Goal: Information Seeking & Learning: Learn about a topic

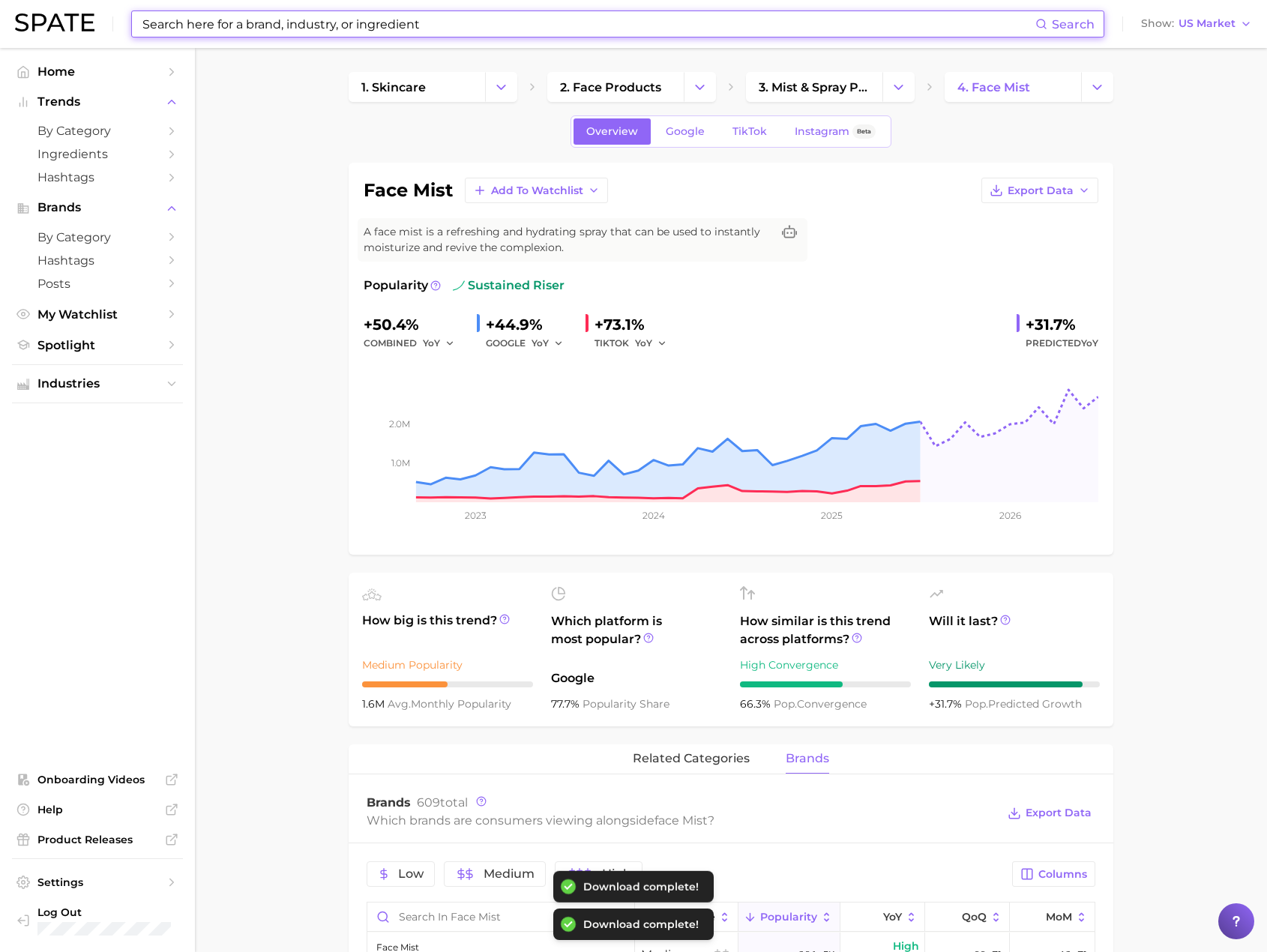
click at [432, 16] on input at bounding box center [588, 24] width 895 height 26
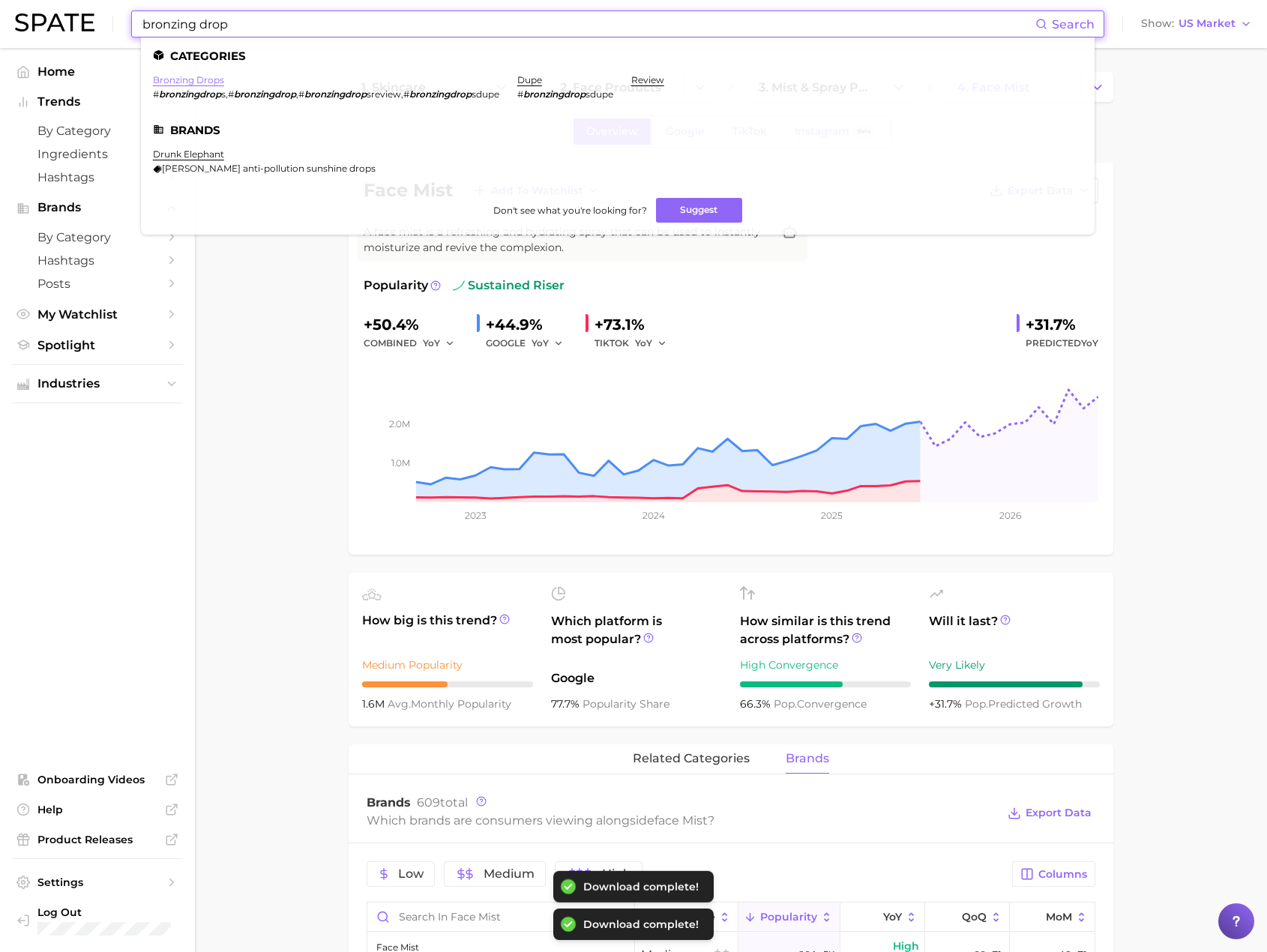
type input "bronzing drop"
click at [200, 85] on link "bronzing drops" at bounding box center [189, 80] width 71 height 11
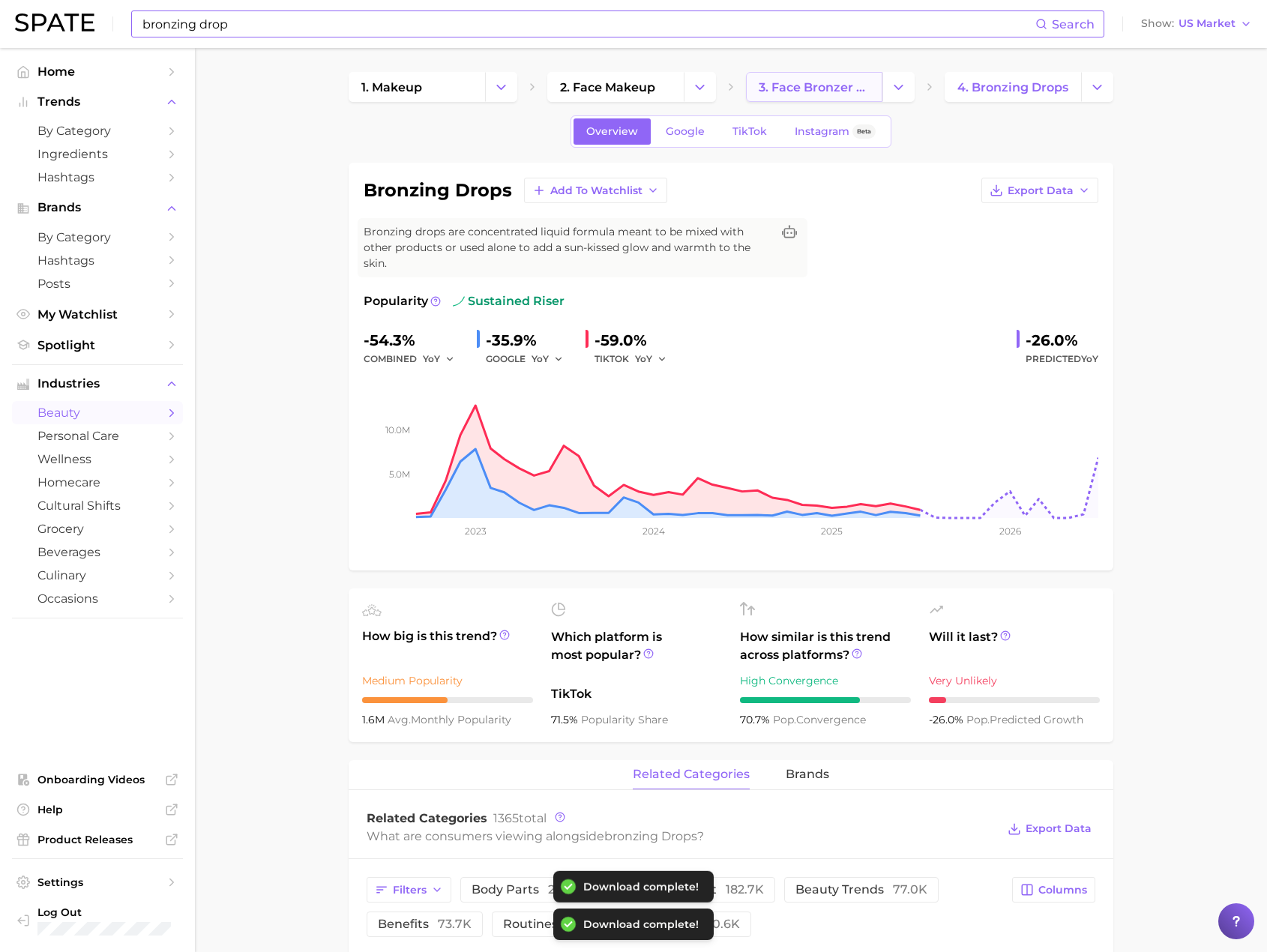
click at [843, 93] on span "3. face bronzer products" at bounding box center [814, 88] width 111 height 15
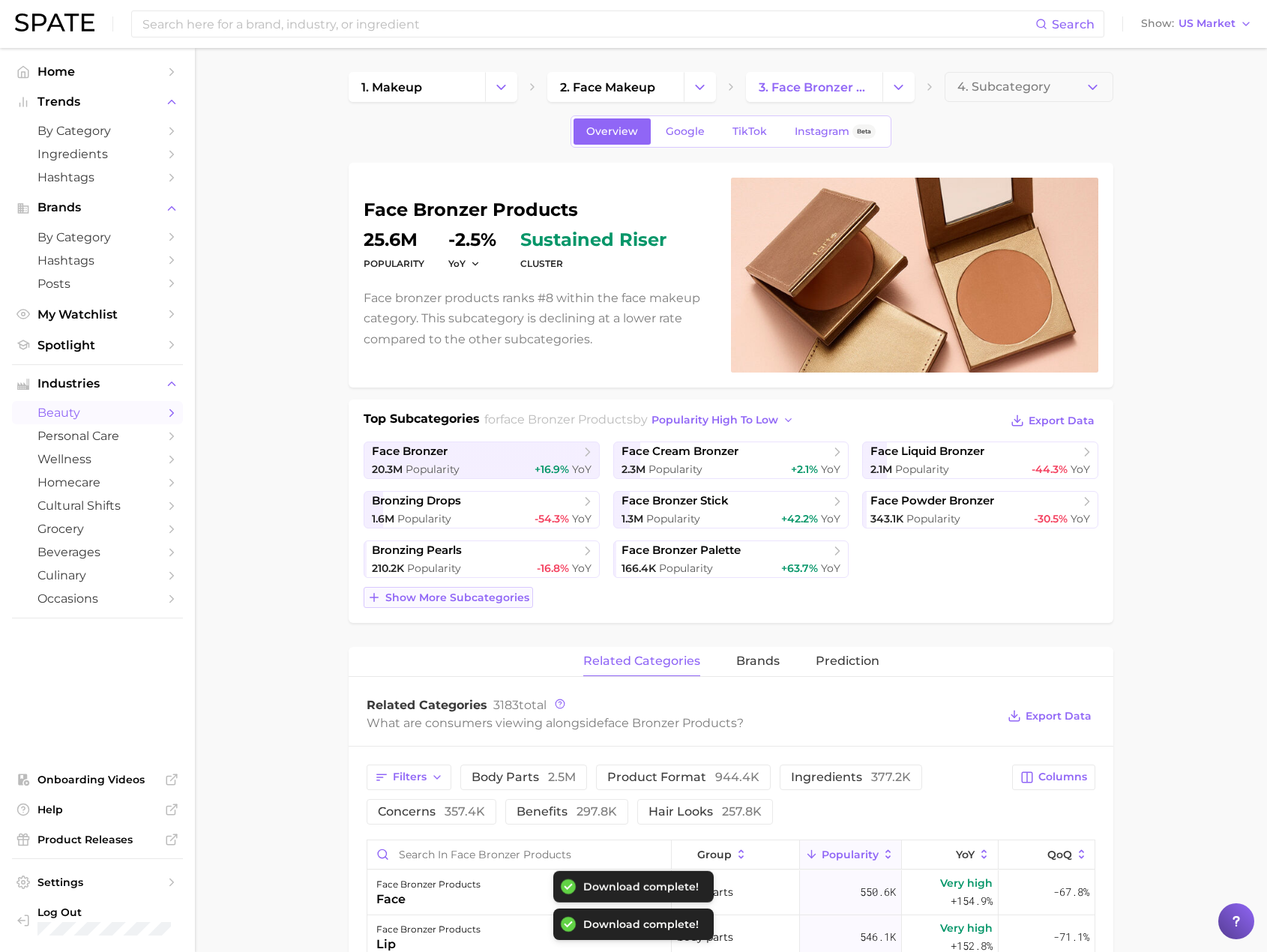
click at [498, 600] on span "Show more subcategories" at bounding box center [457, 598] width 144 height 13
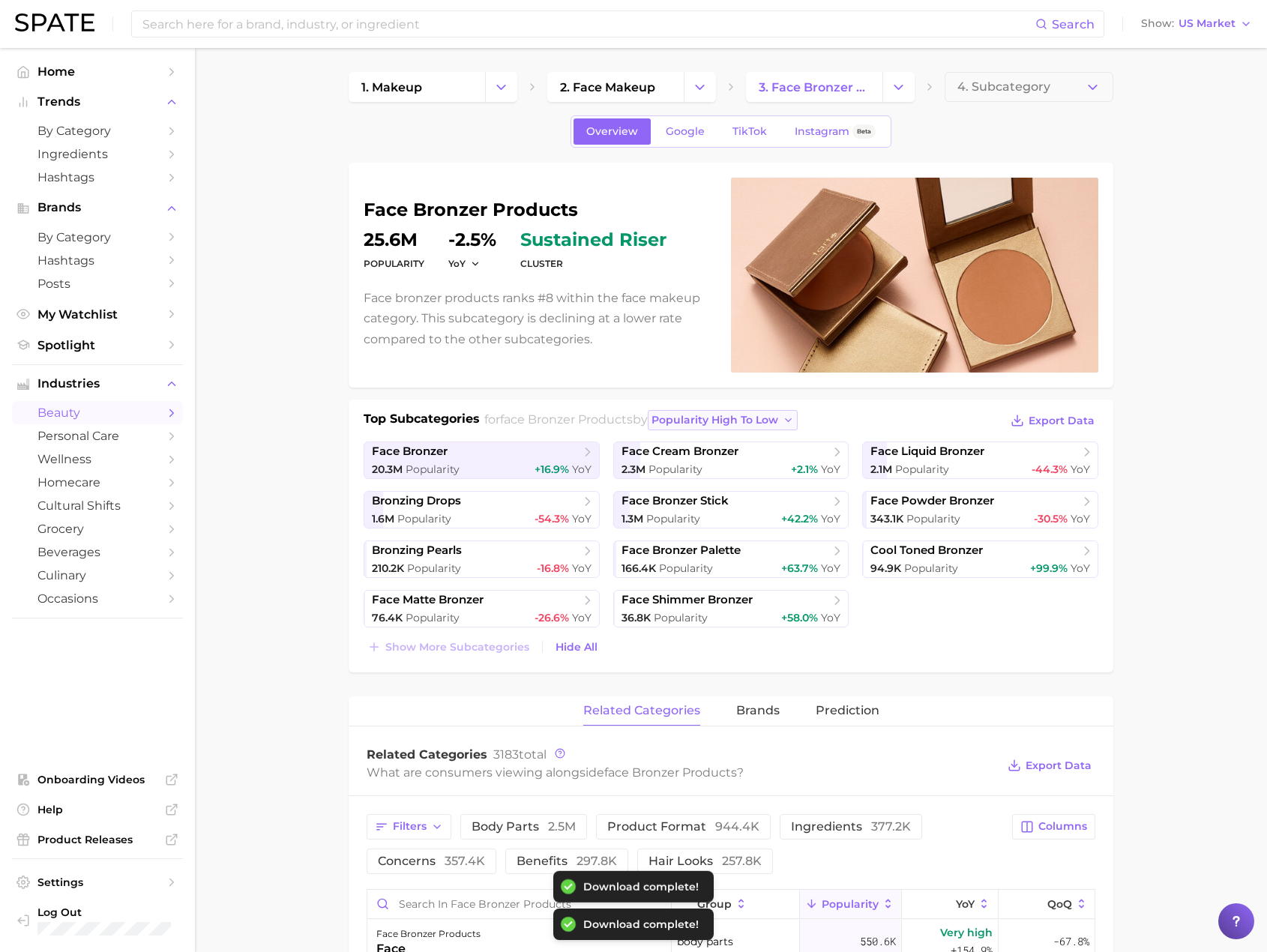
click at [778, 423] on span "popularity high to low" at bounding box center [714, 420] width 127 height 13
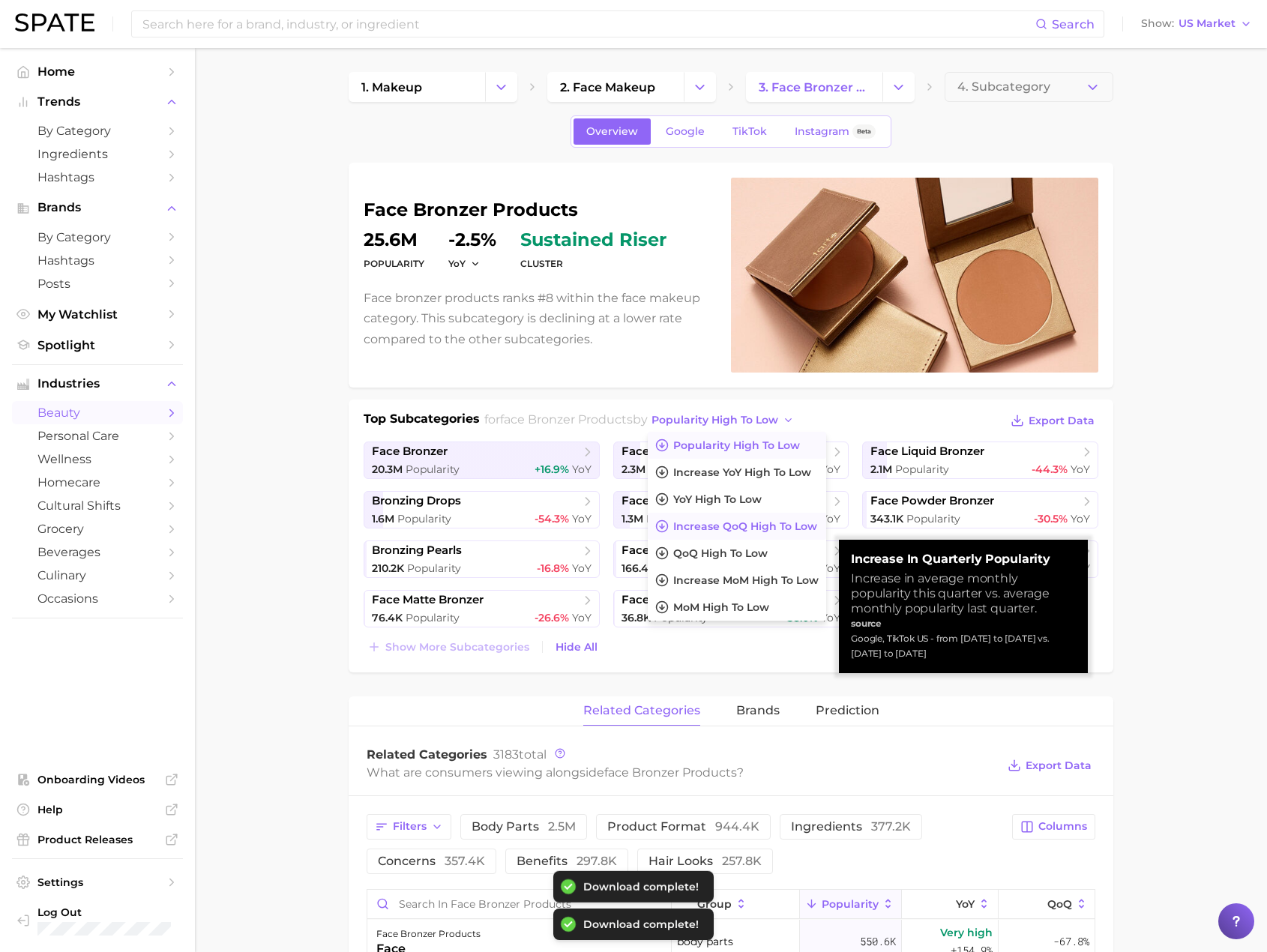
click at [797, 528] on span "Increase QoQ high to low" at bounding box center [745, 526] width 144 height 13
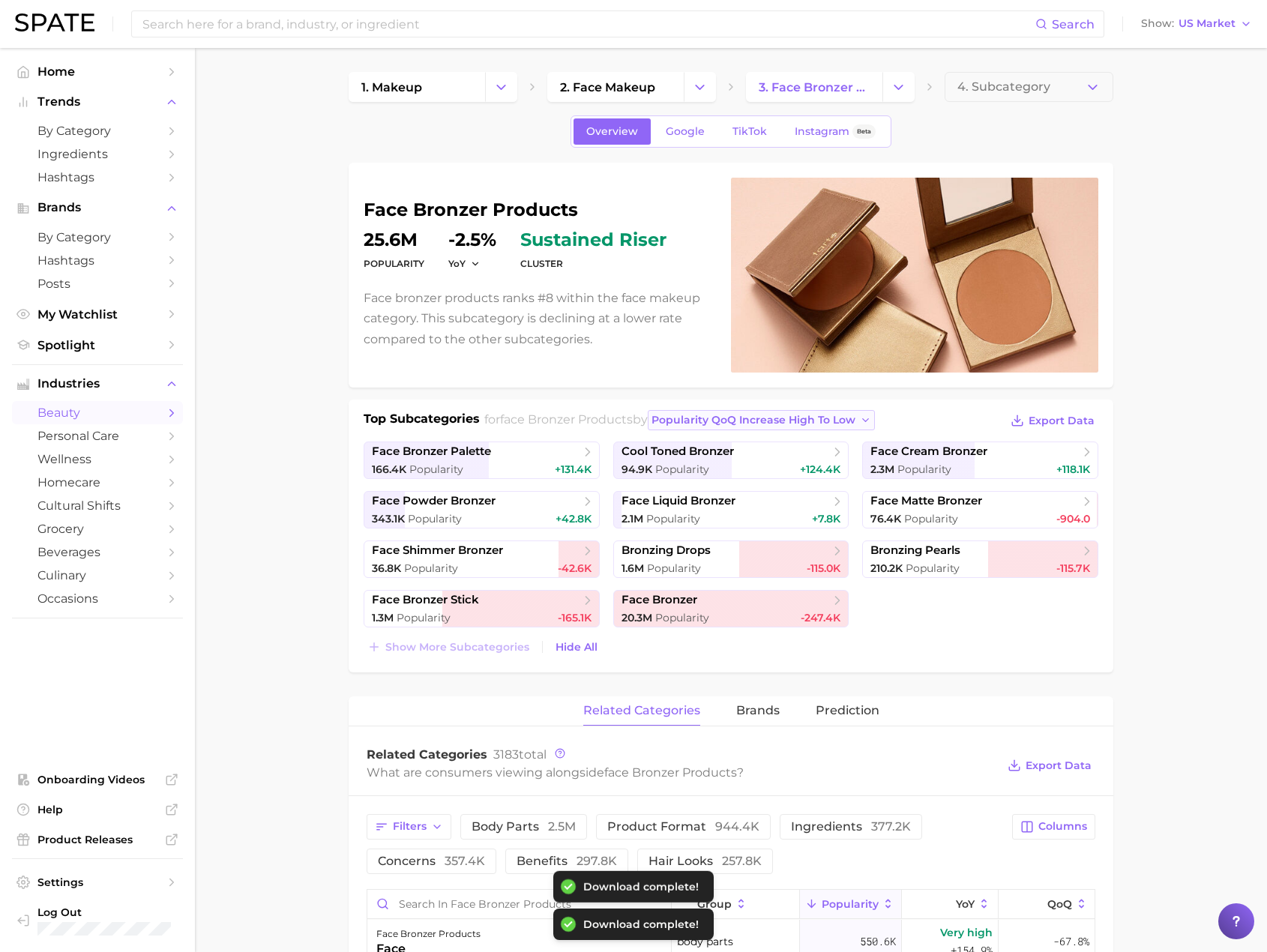
click at [775, 411] on button "Popularity QoQ increase high to low" at bounding box center [762, 420] width 228 height 20
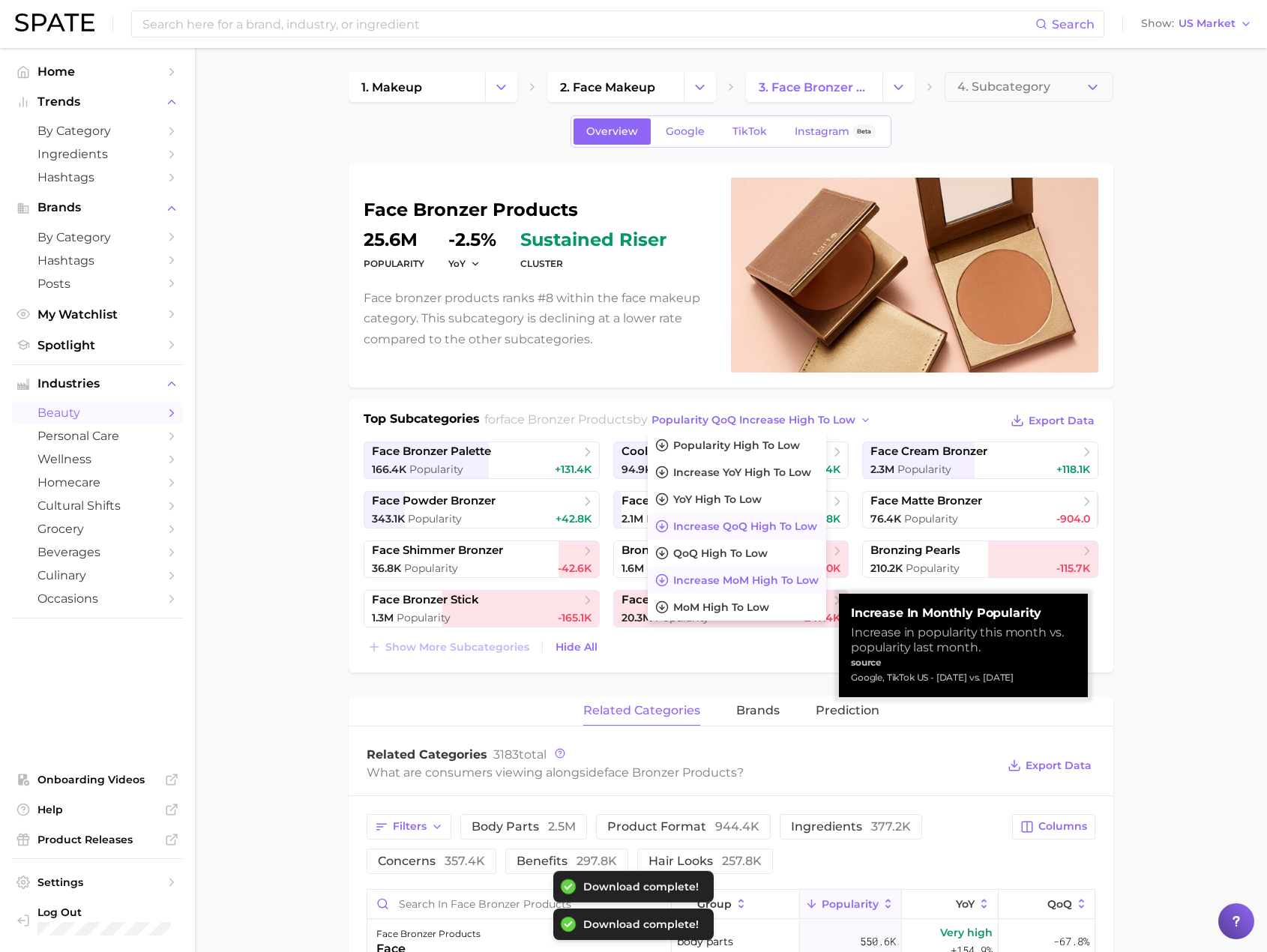
click at [815, 585] on span "Increase MoM high to low" at bounding box center [746, 580] width 145 height 13
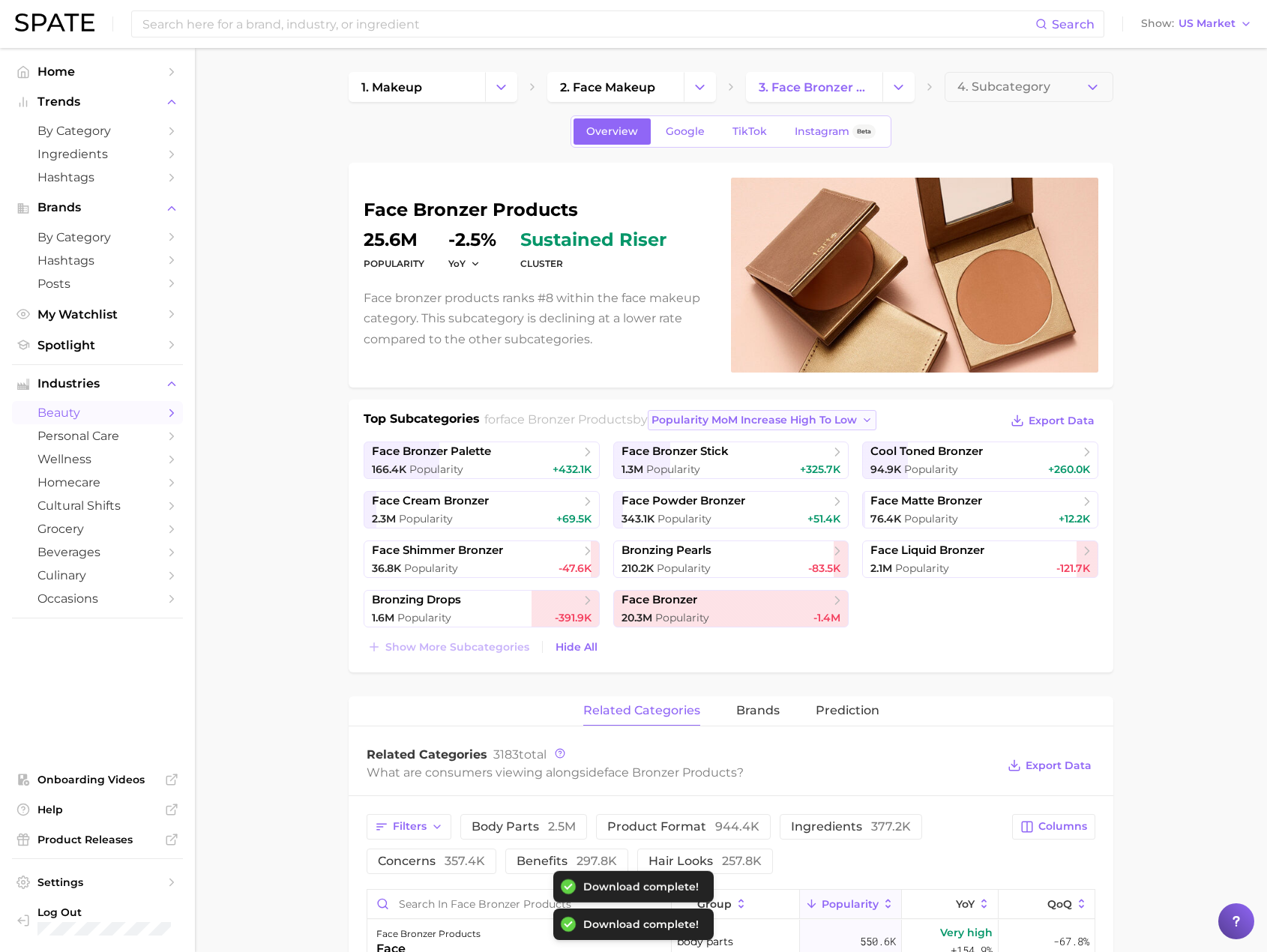
click at [870, 424] on button "Popularity MoM increase high to low" at bounding box center [762, 420] width 230 height 20
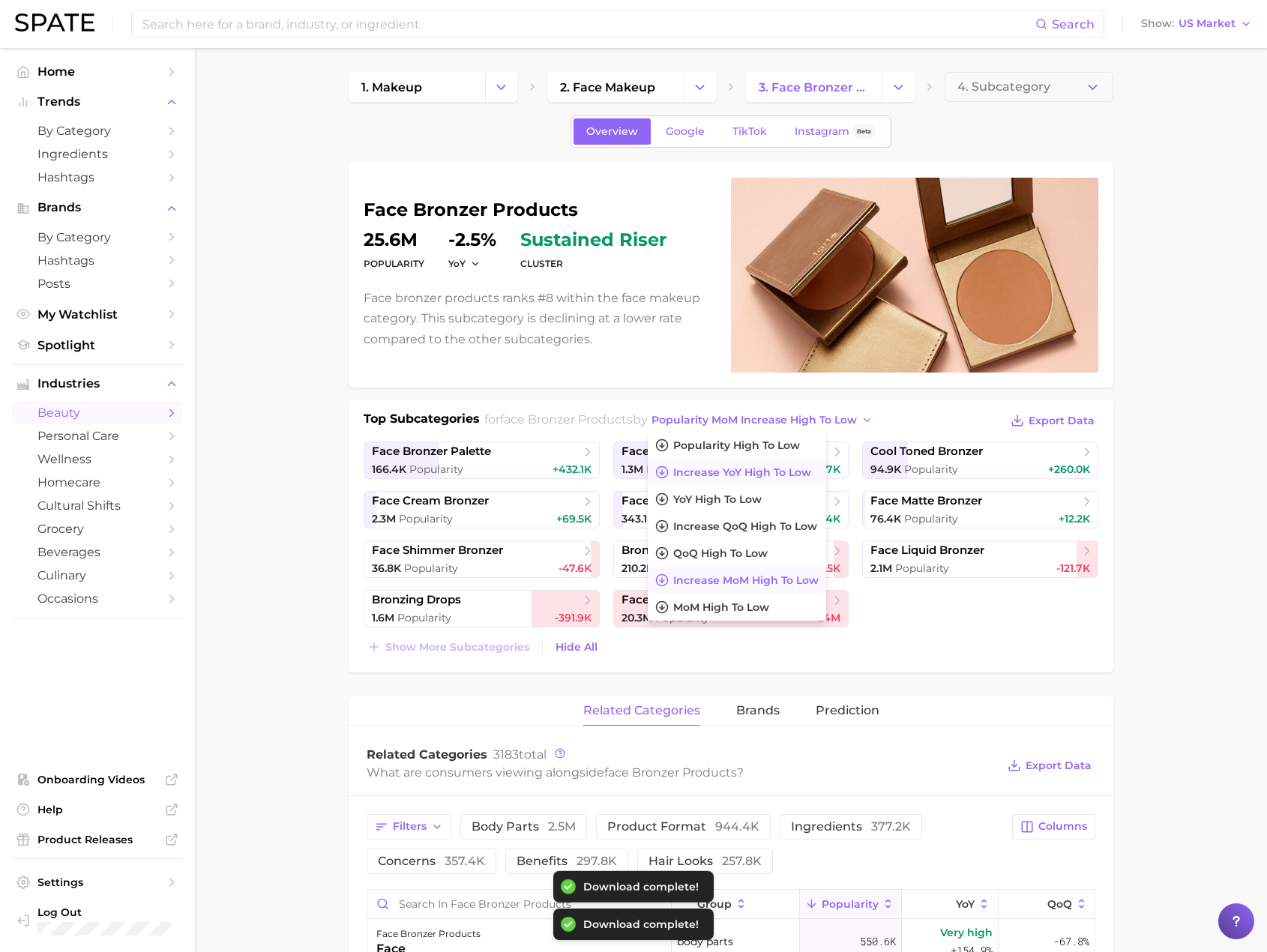
click at [806, 475] on span "Increase YoY high to low" at bounding box center [742, 472] width 138 height 13
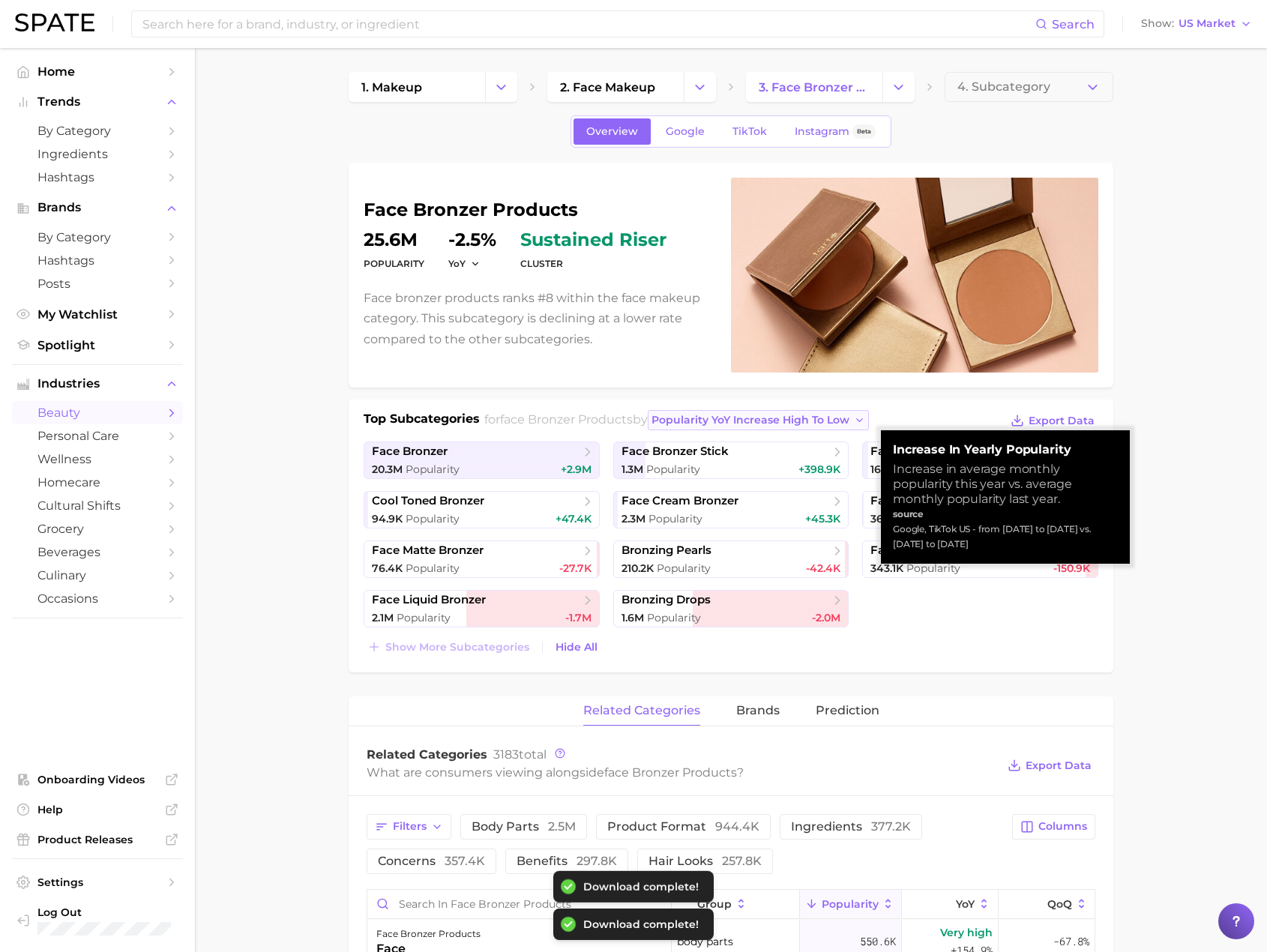
click at [836, 422] on span "Popularity YoY increase high to low" at bounding box center [750, 420] width 198 height 13
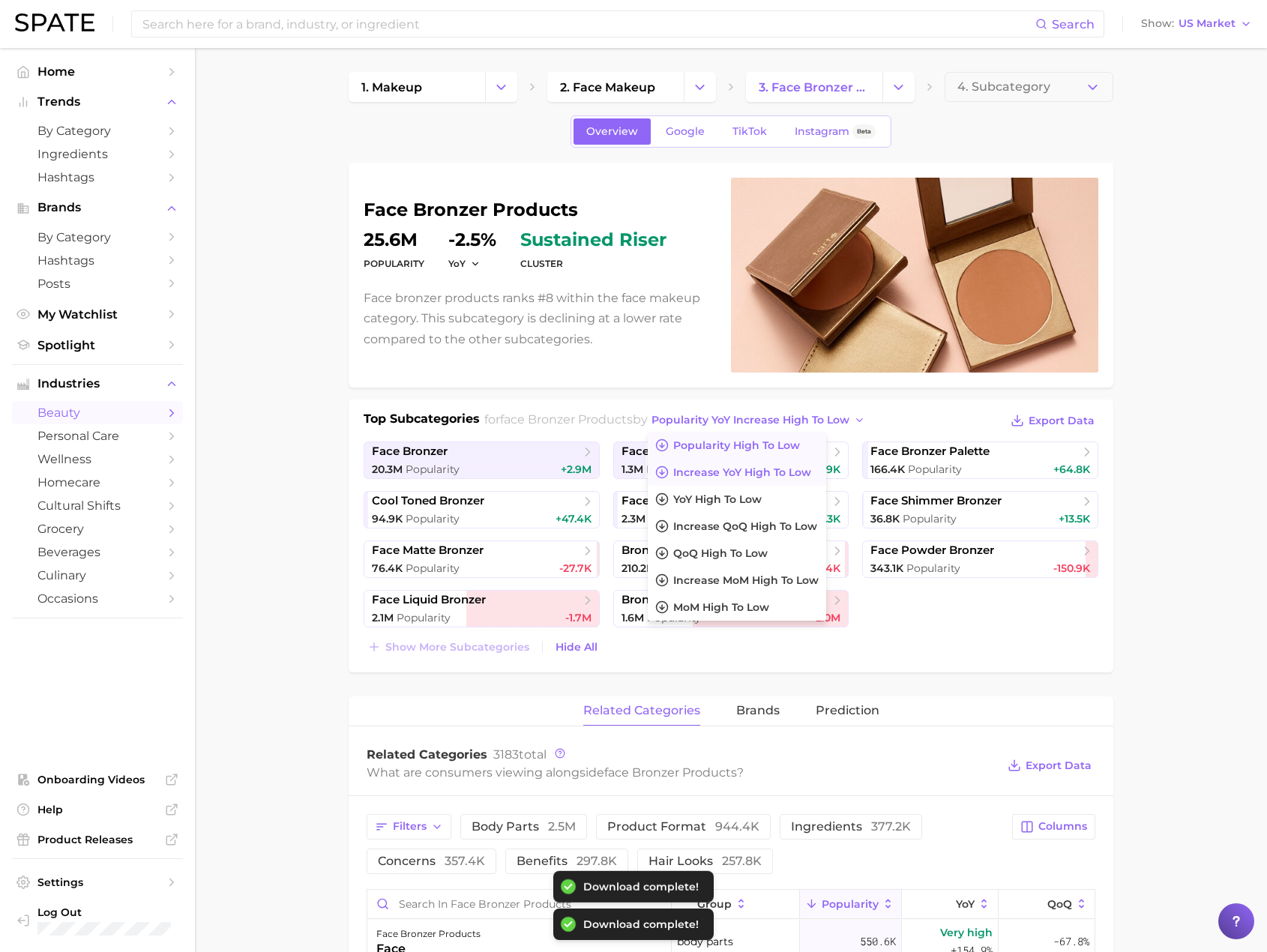
click at [819, 445] on button "Popularity high to low" at bounding box center [737, 445] width 178 height 27
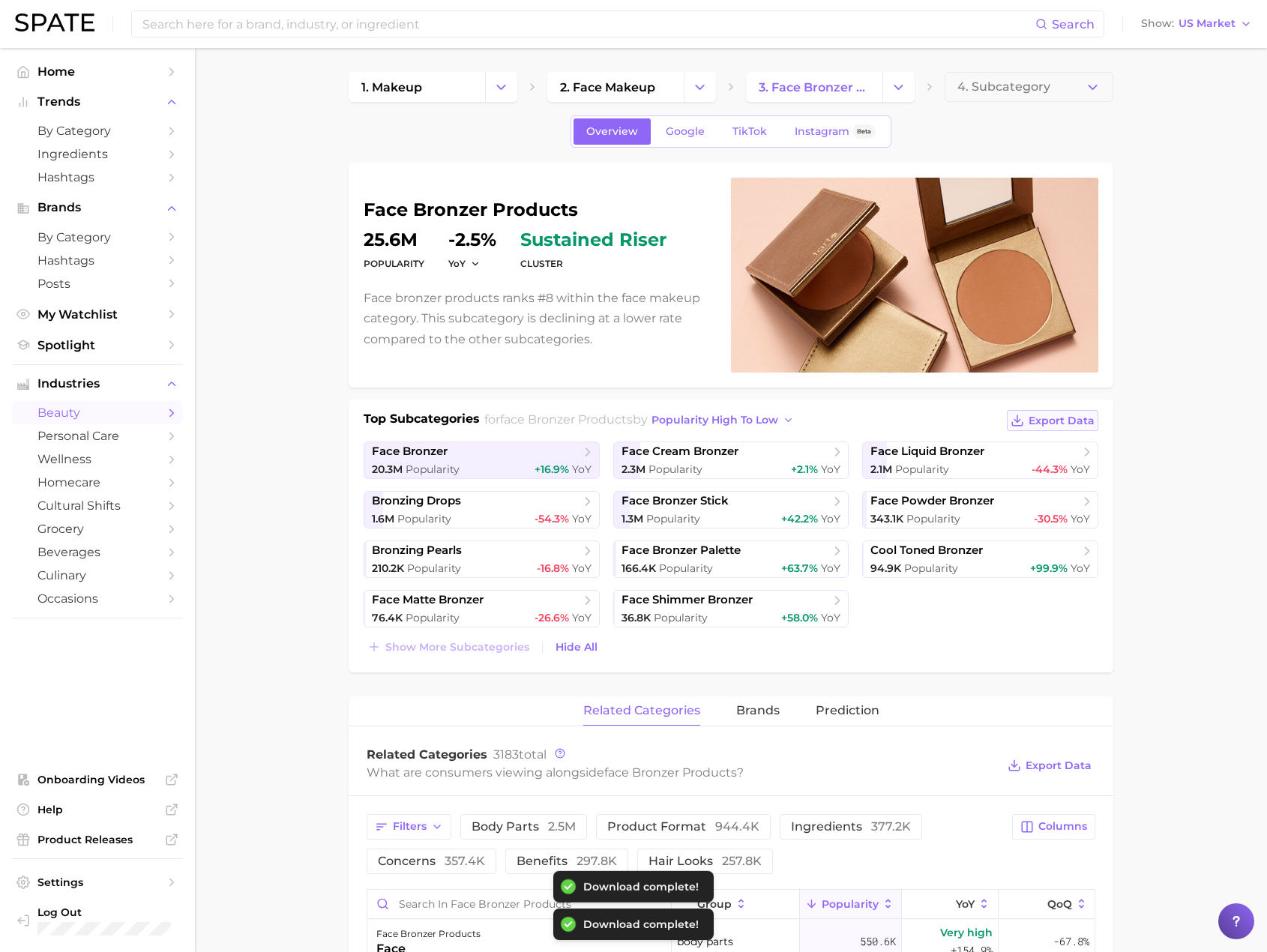
click at [1074, 421] on span "Export Data" at bounding box center [1061, 421] width 66 height 13
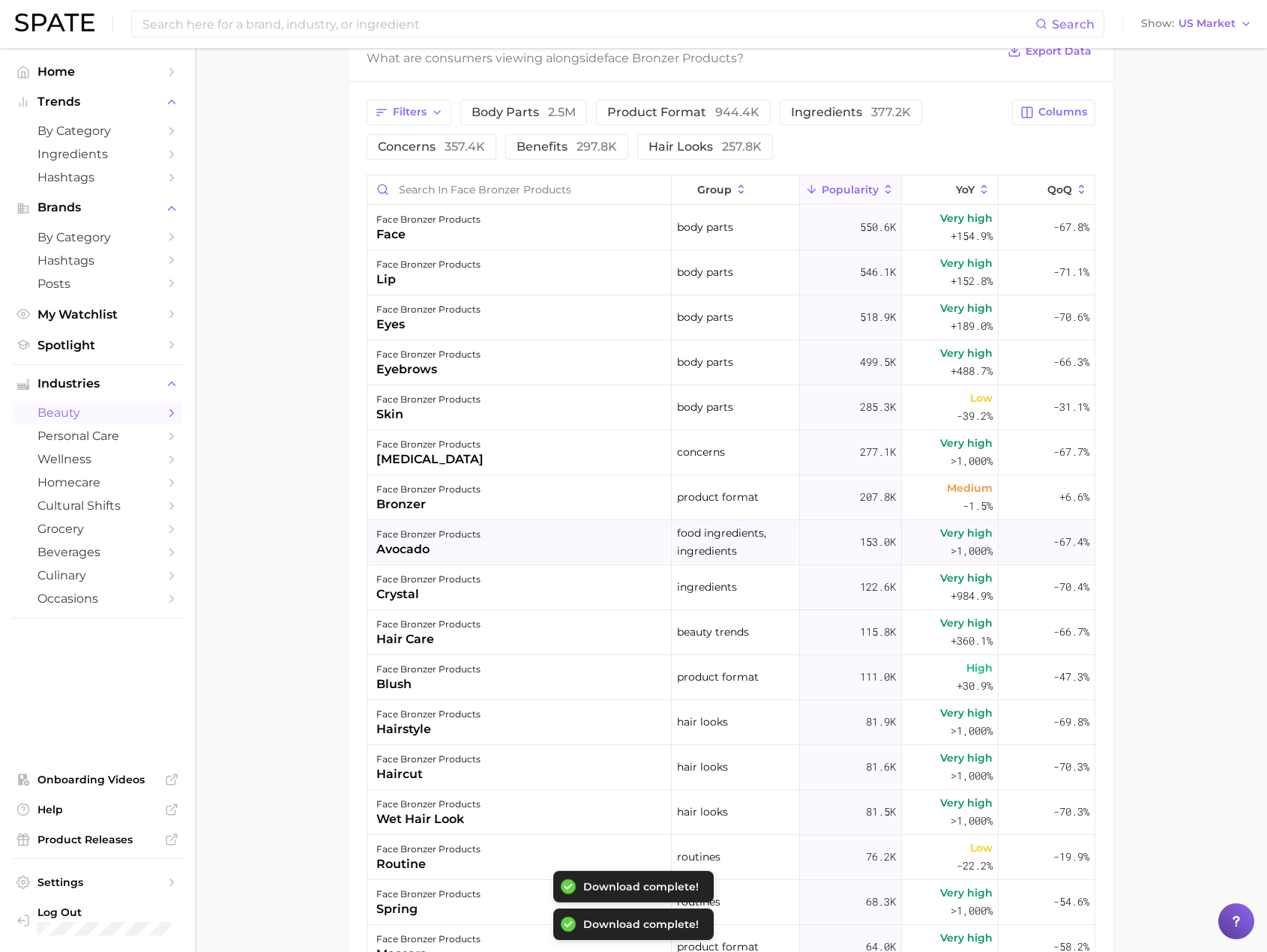
scroll to position [450, 0]
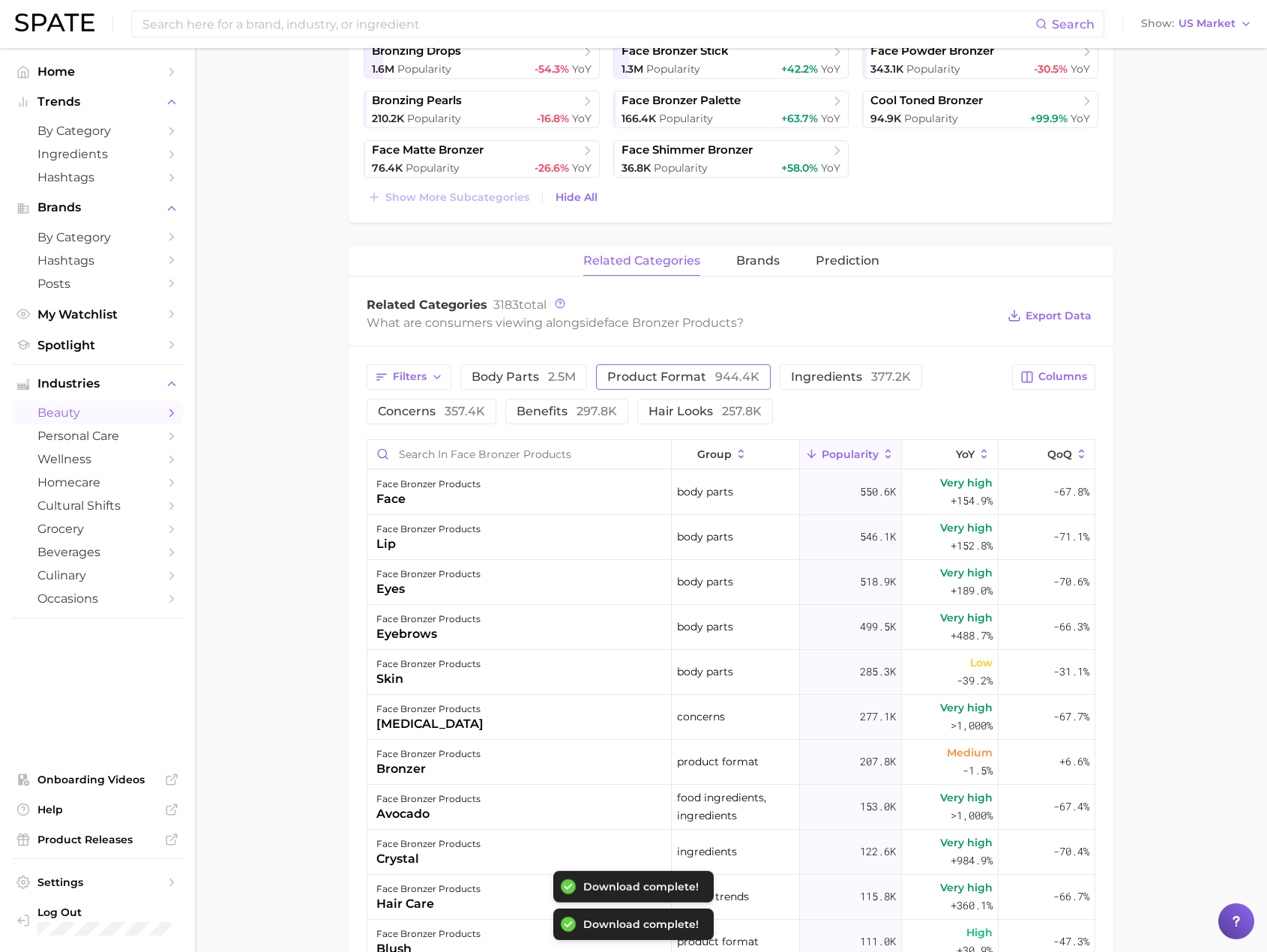
click at [663, 372] on span "product format 944.4k" at bounding box center [683, 376] width 152 height 12
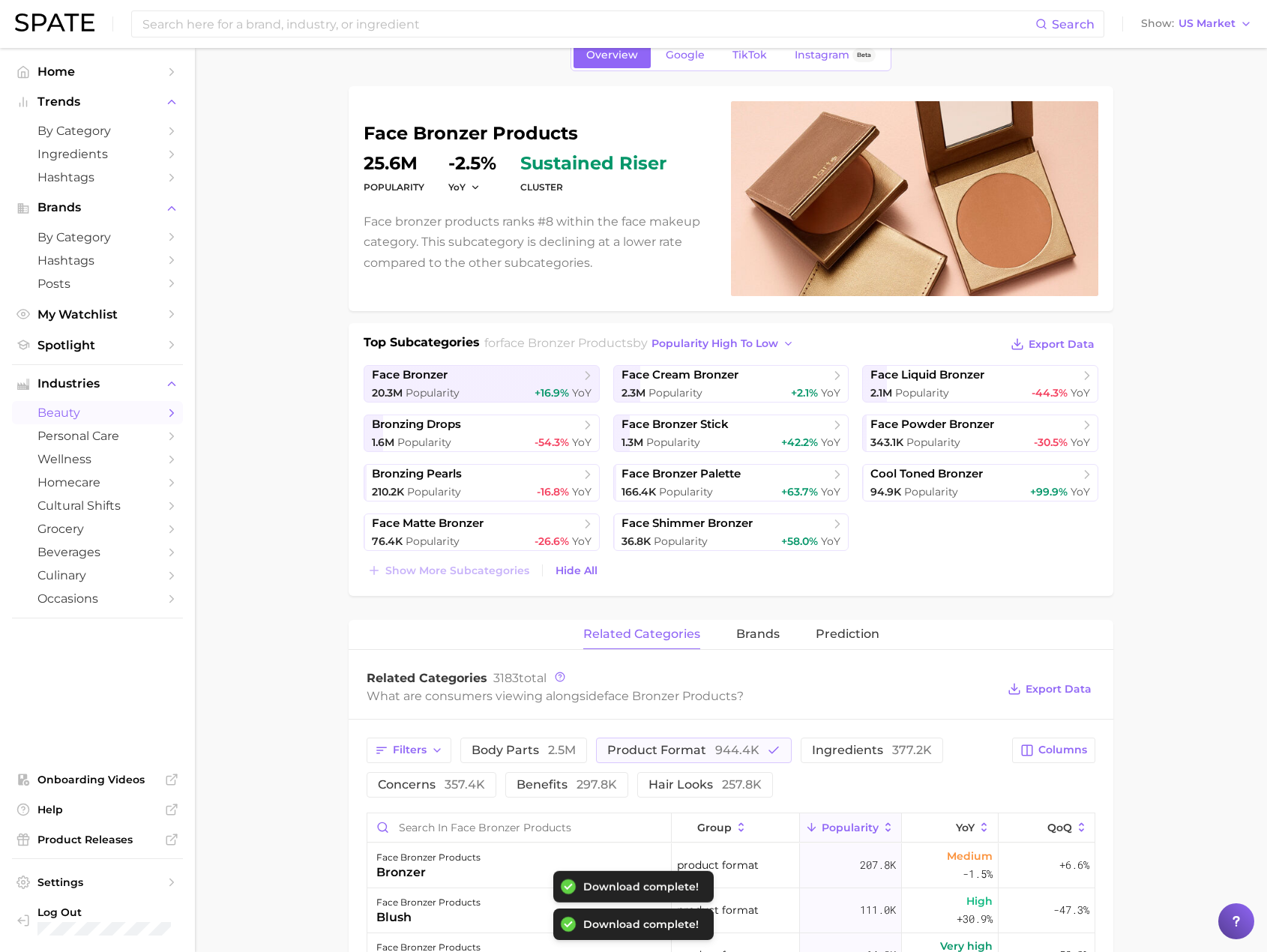
scroll to position [0, 0]
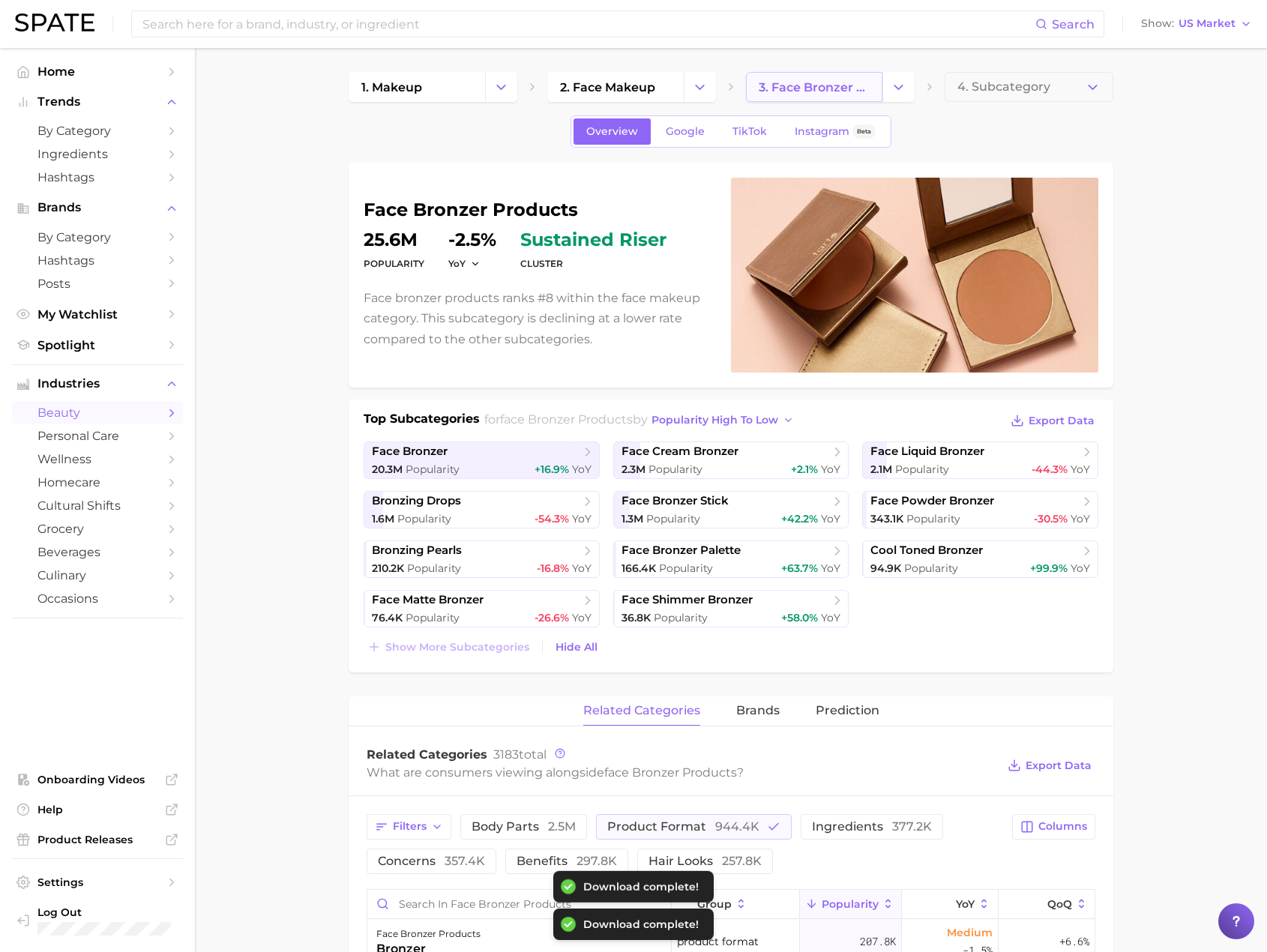
click at [846, 93] on span "3. face bronzer products" at bounding box center [814, 88] width 111 height 15
click at [804, 90] on span "3. face bronzer products" at bounding box center [814, 88] width 111 height 15
click at [899, 85] on icon "Change Category" at bounding box center [899, 88] width 16 height 16
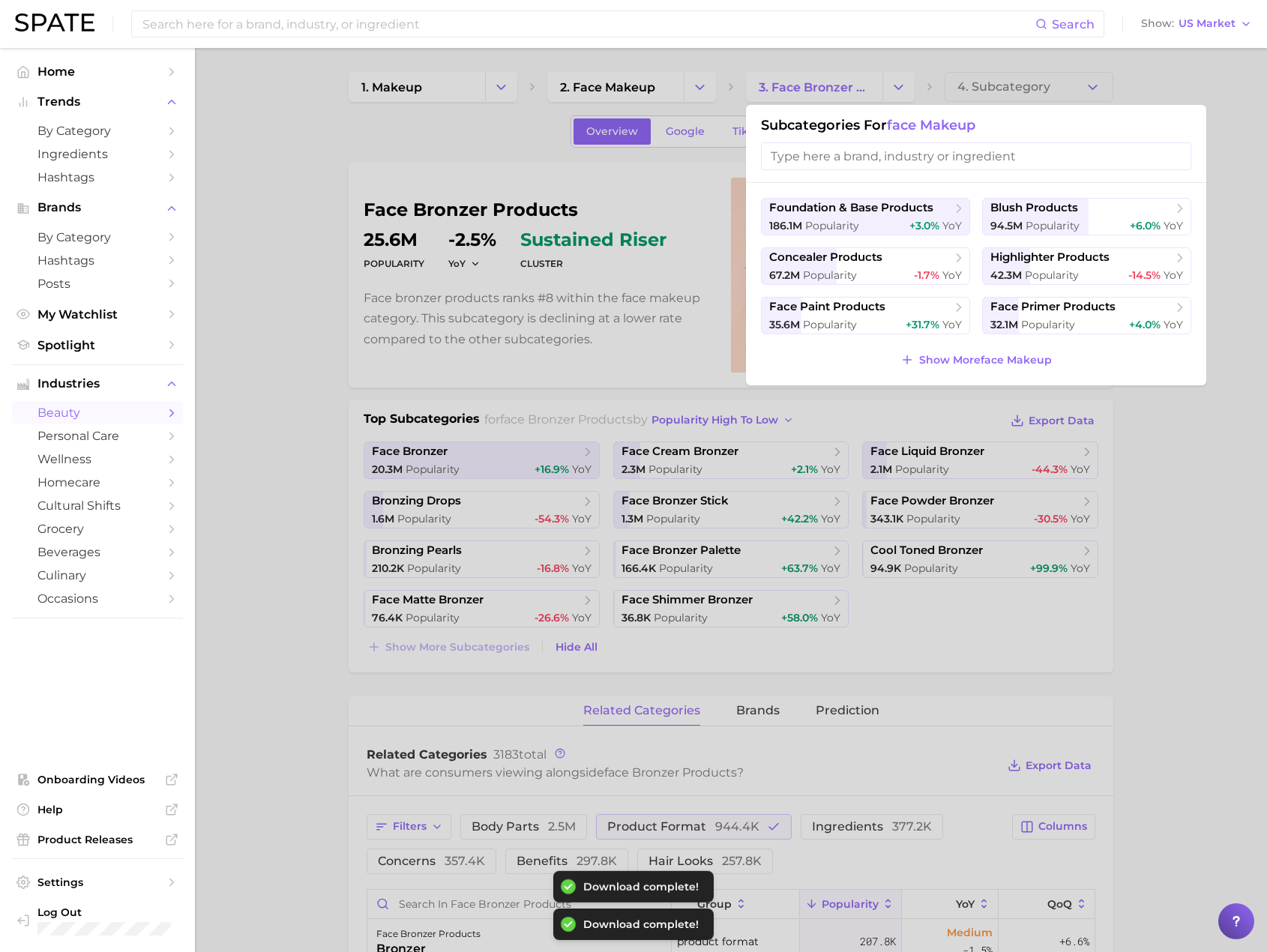
click at [856, 155] on input "search" at bounding box center [976, 156] width 430 height 27
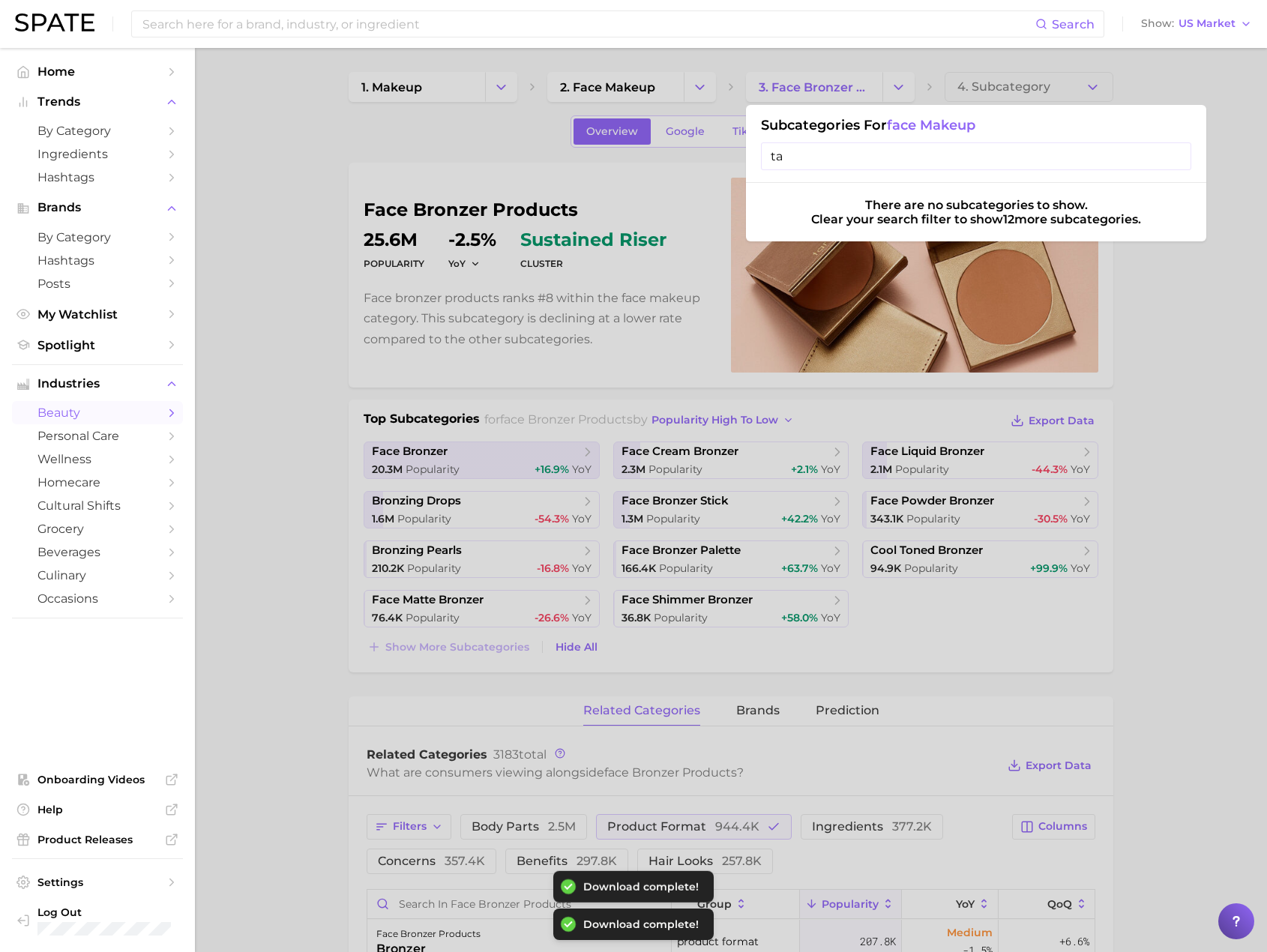
type input "t"
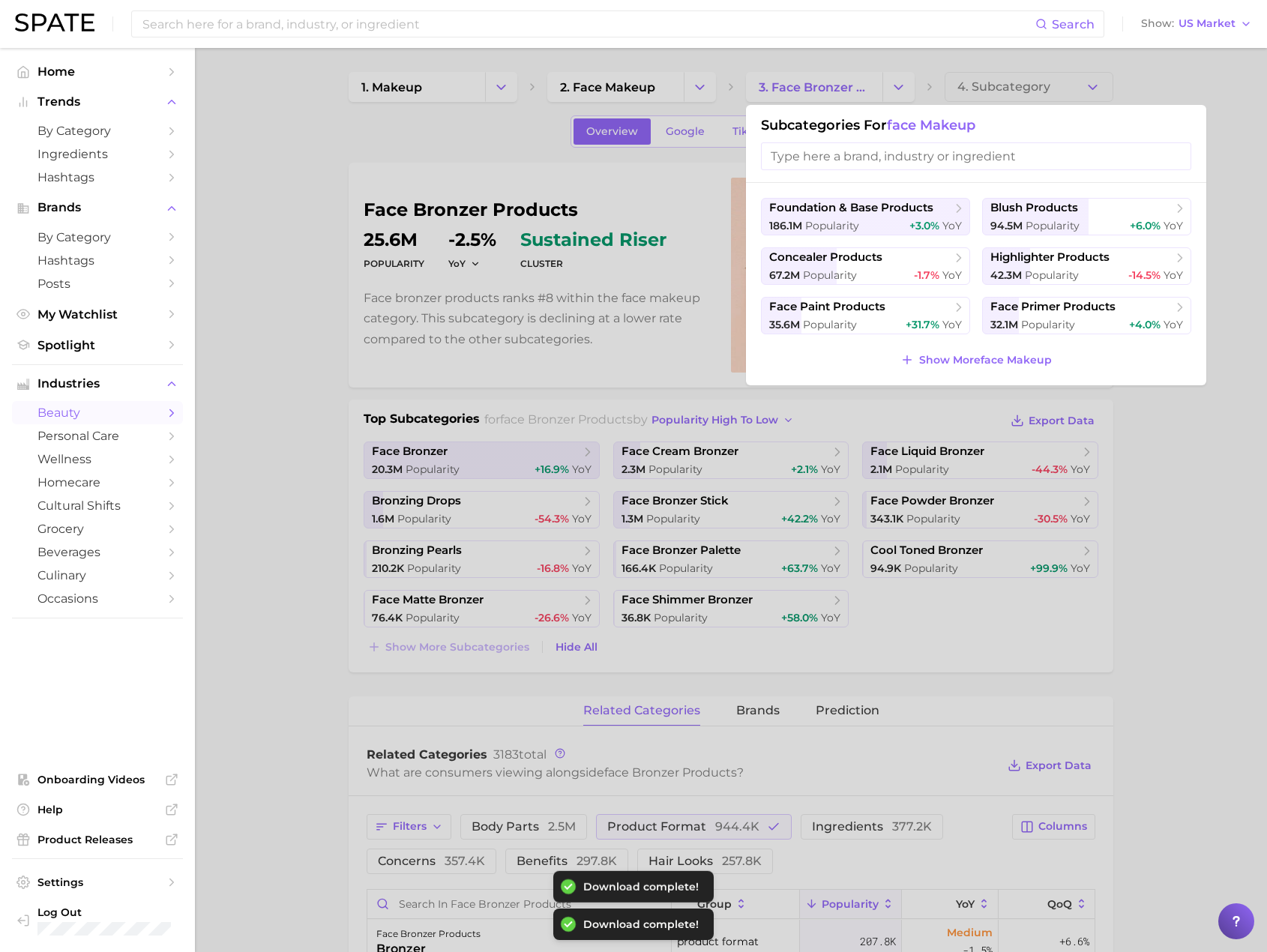
click at [1171, 543] on div at bounding box center [634, 476] width 1267 height 952
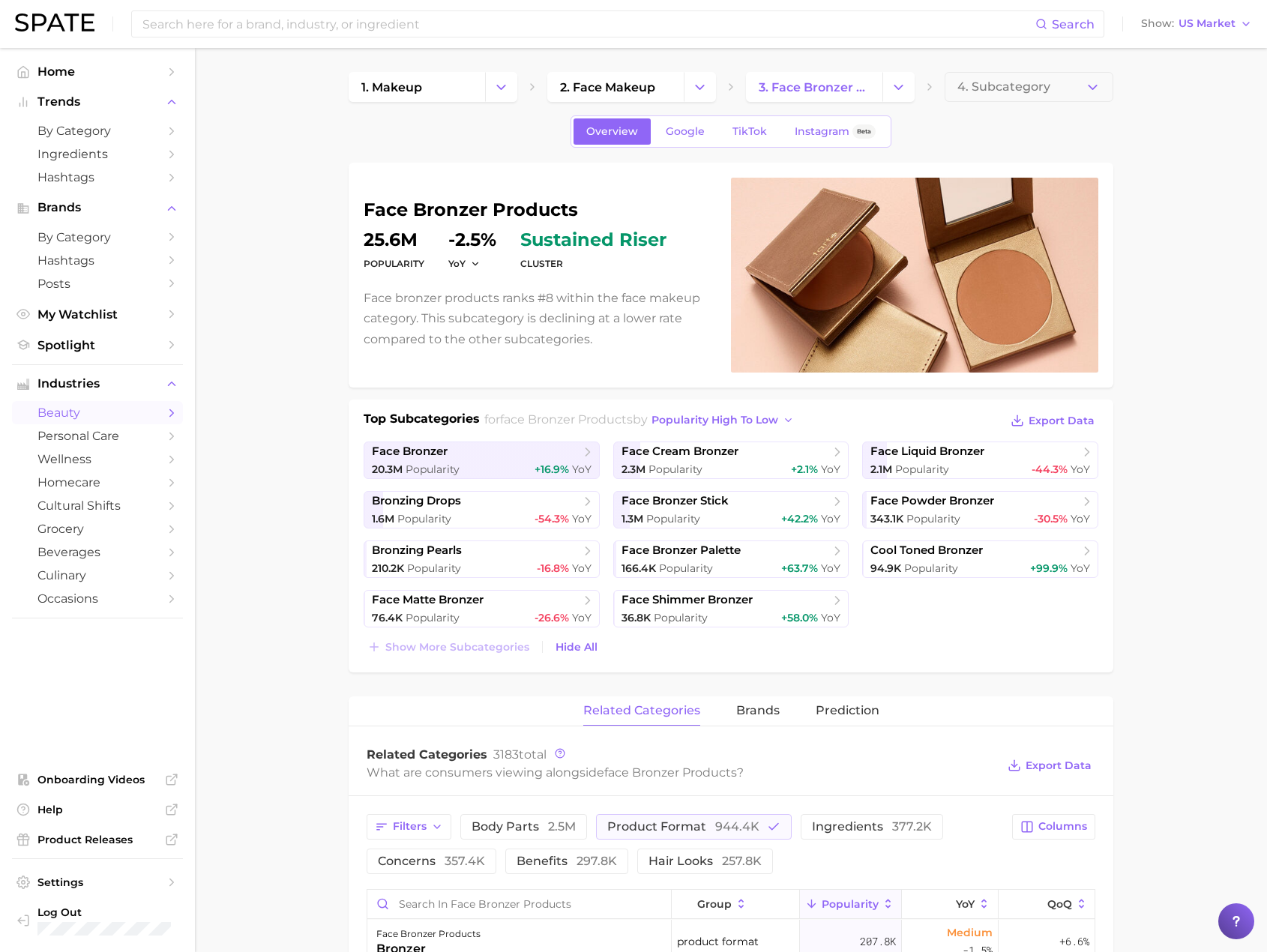
click at [415, 27] on input at bounding box center [588, 24] width 895 height 26
type input "matte"
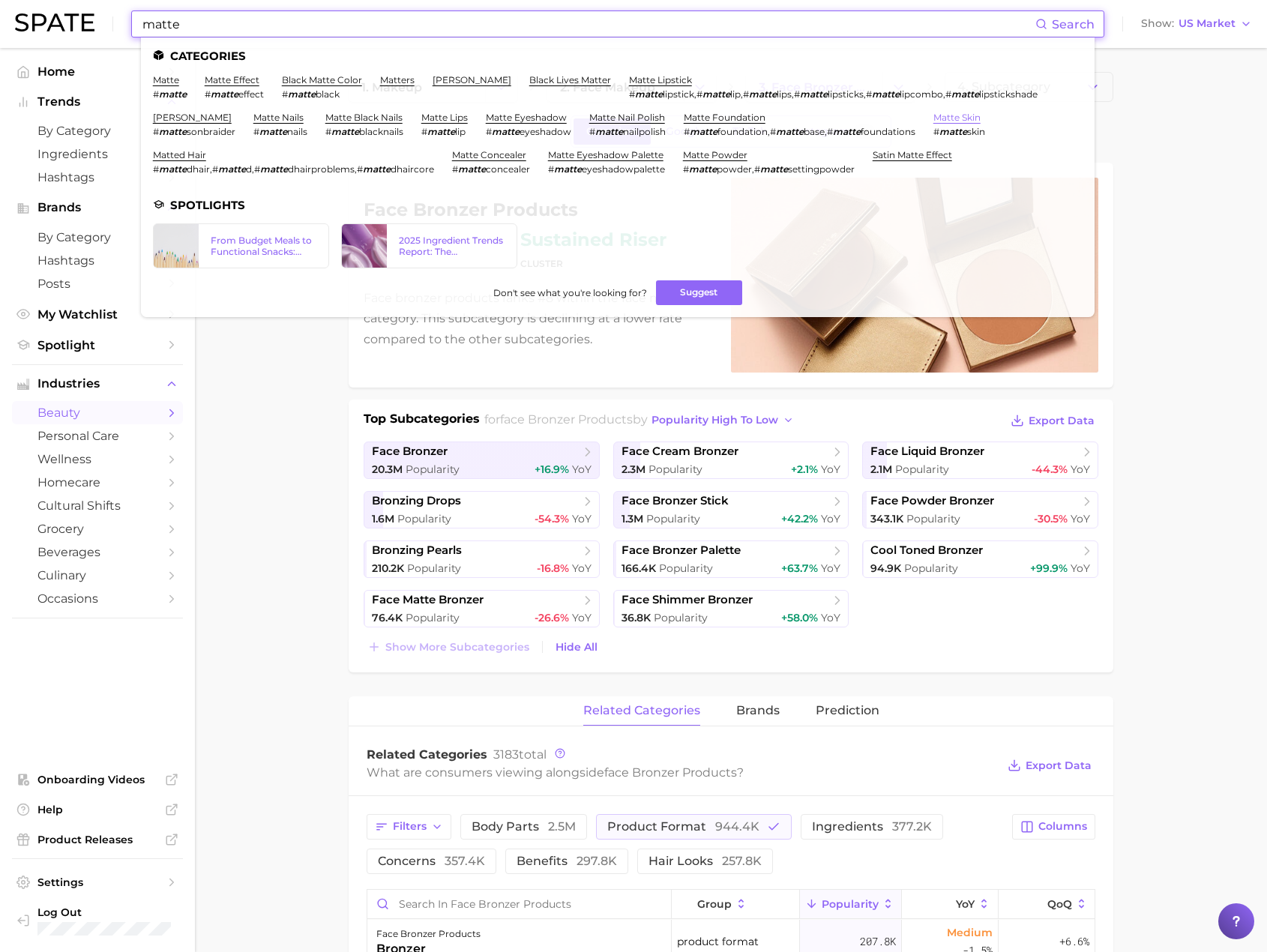
click at [981, 116] on link "matte skin" at bounding box center [957, 118] width 48 height 11
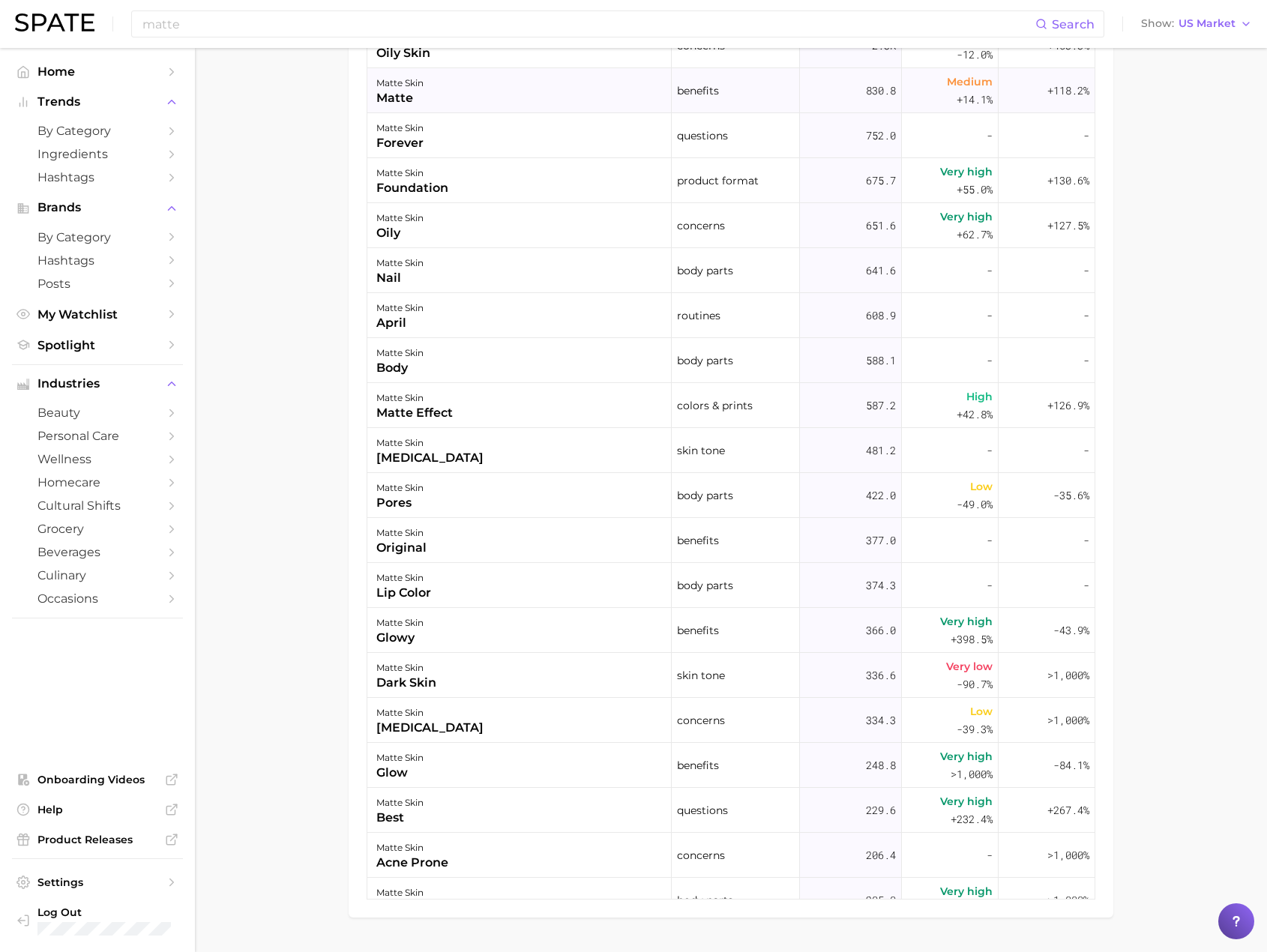
scroll to position [1029, 0]
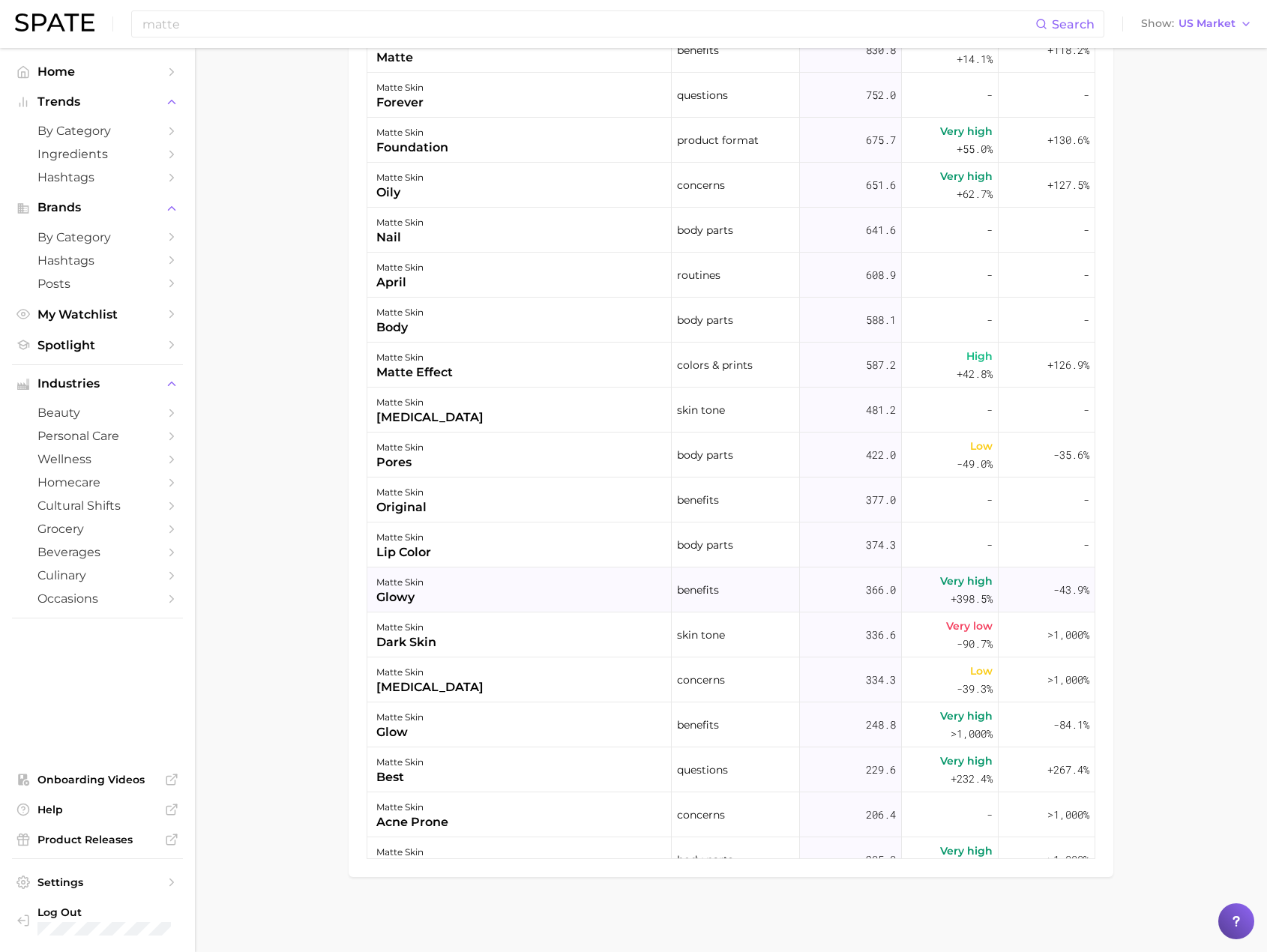
click at [417, 597] on div "glowy" at bounding box center [400, 597] width 48 height 18
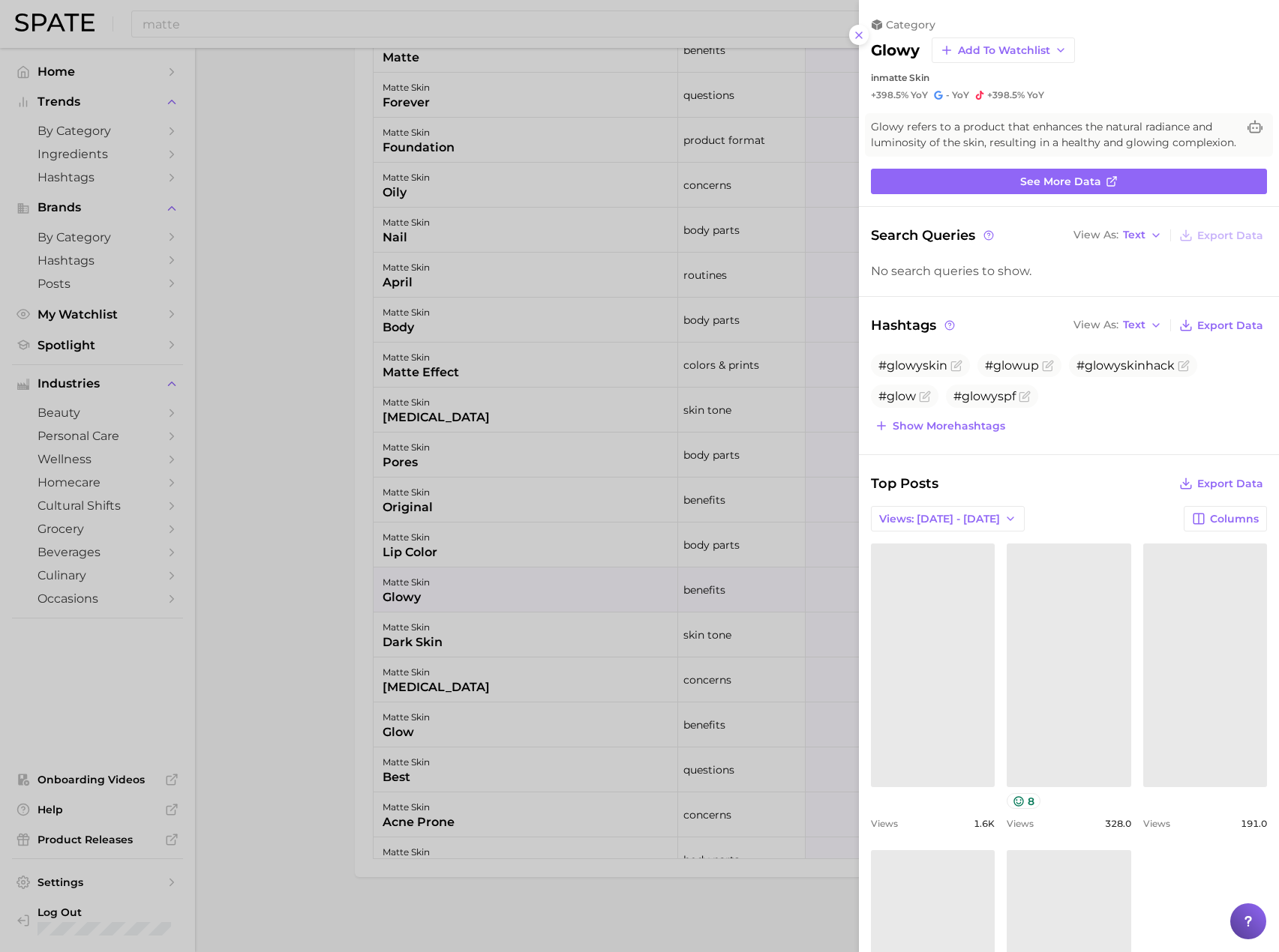
click at [342, 186] on div at bounding box center [640, 476] width 1279 height 952
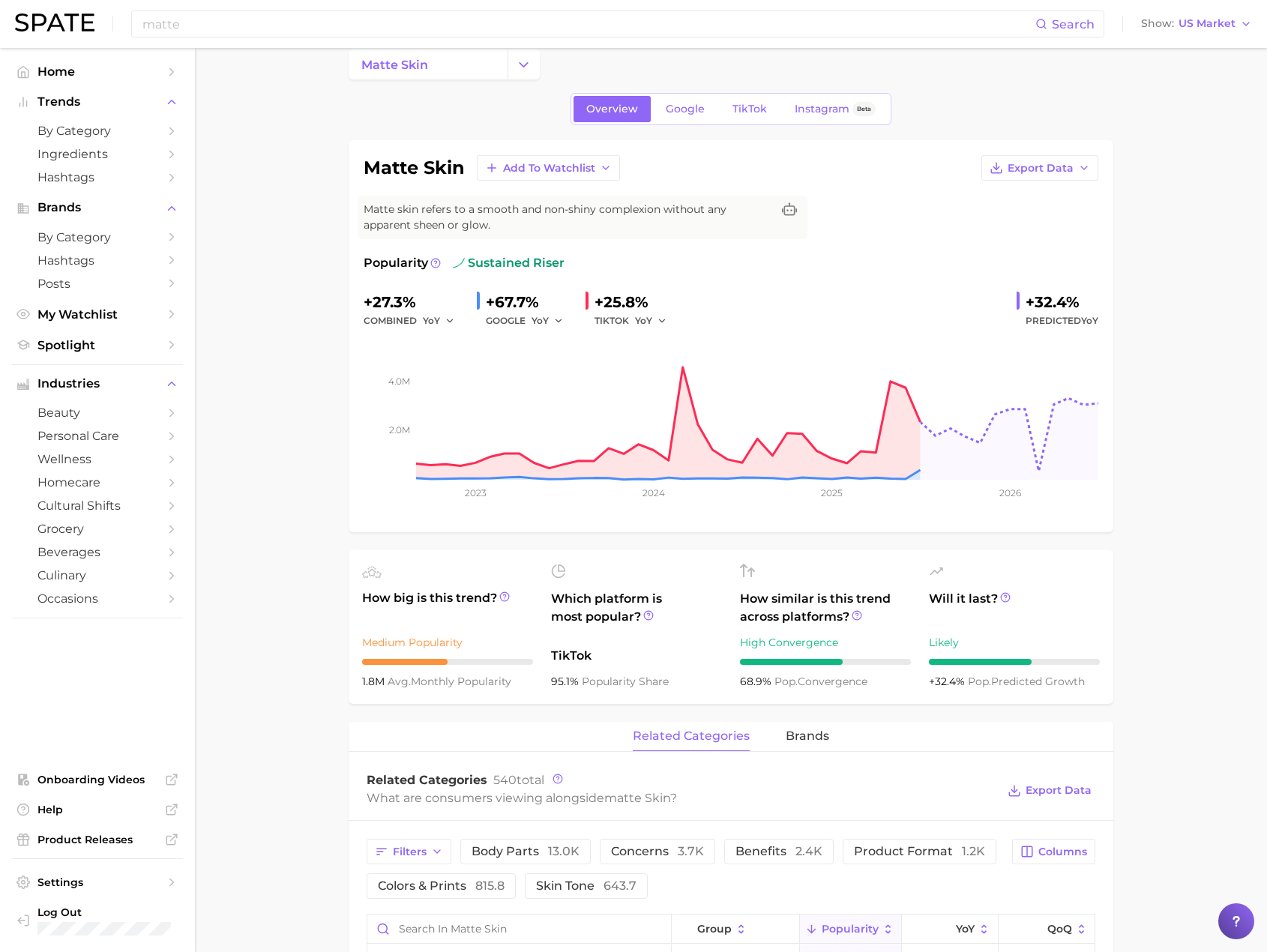
scroll to position [0, 0]
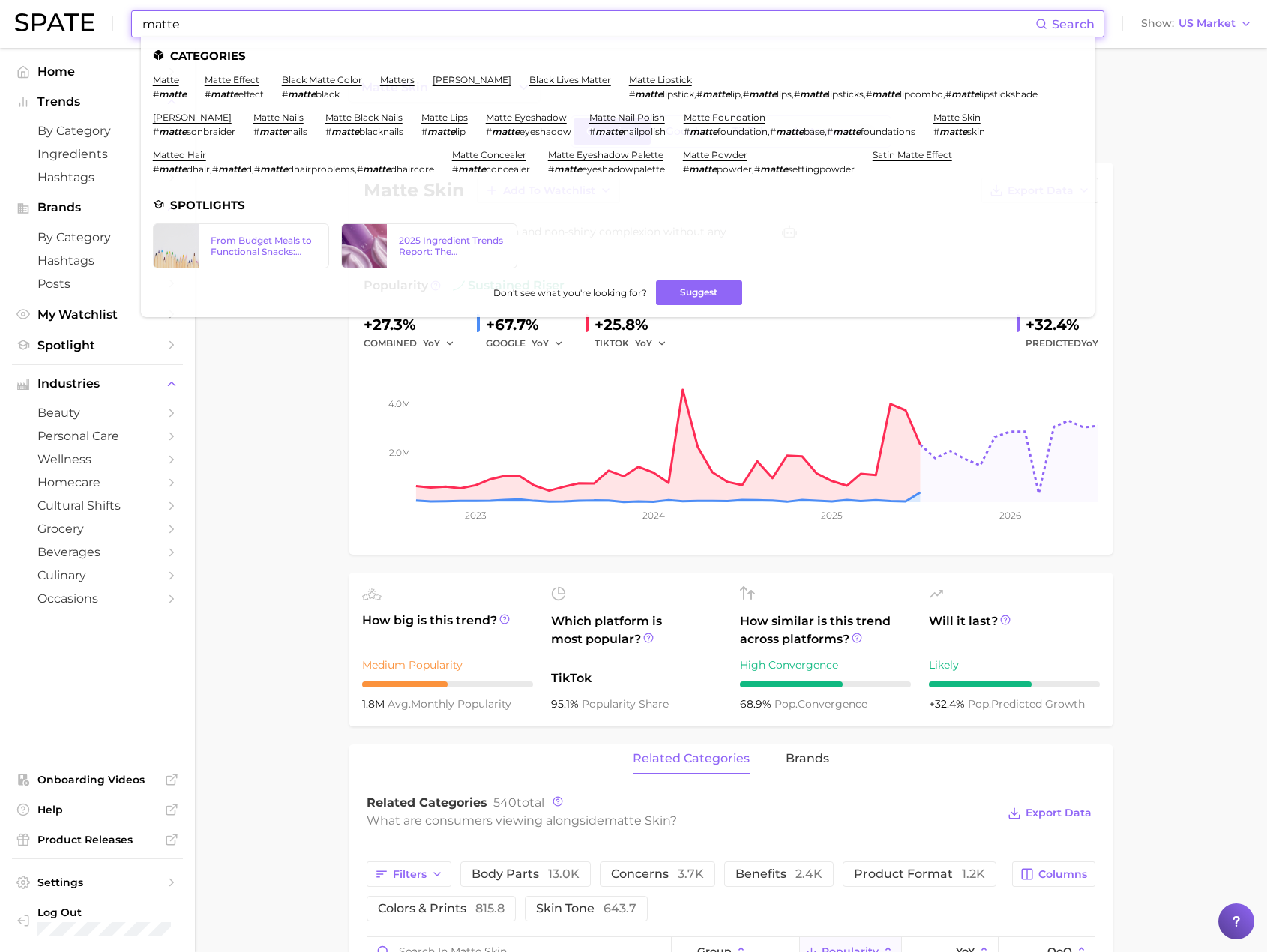
click at [347, 30] on input "matte" at bounding box center [588, 24] width 895 height 26
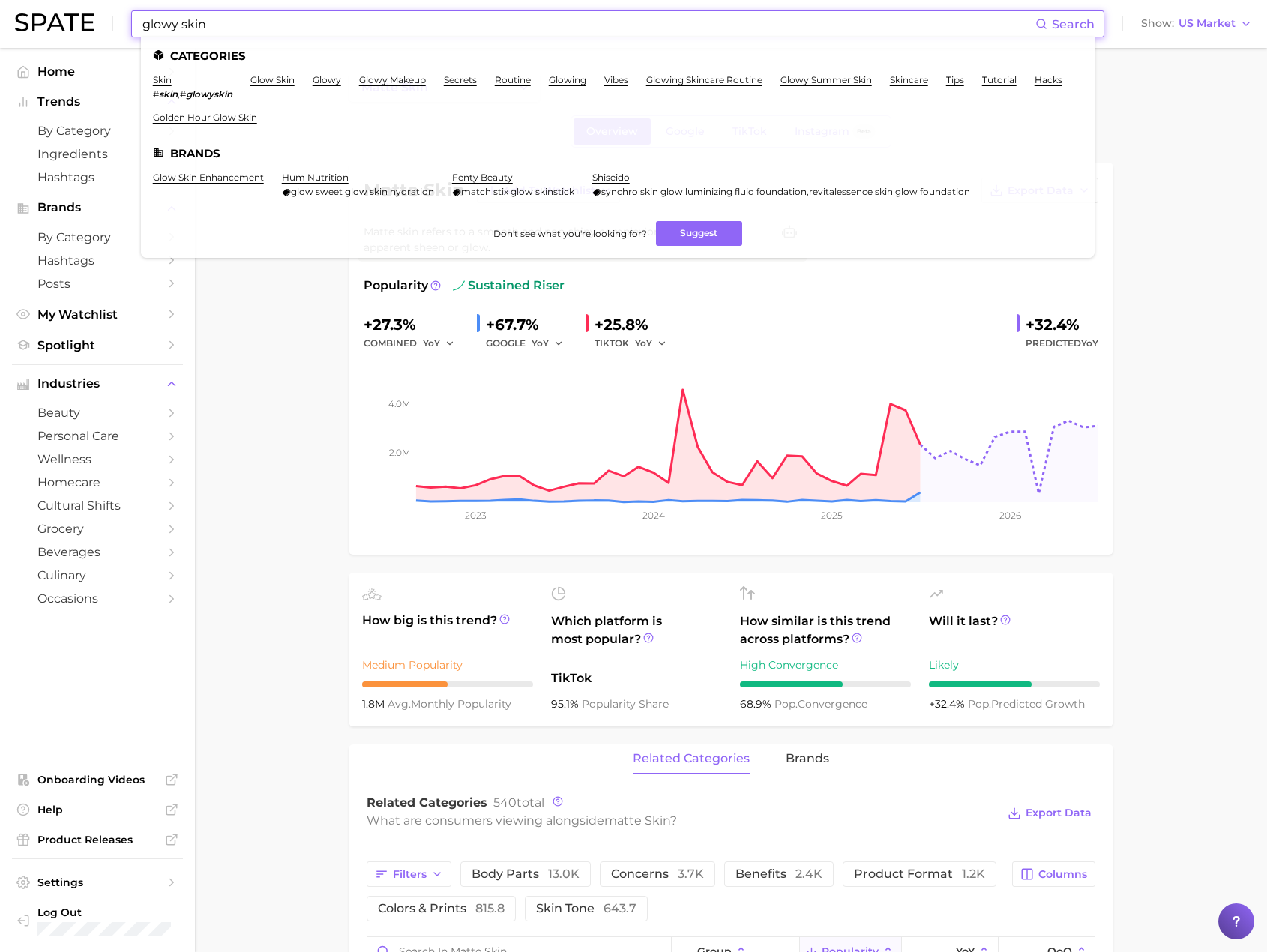
click at [284, 76] on link "glow skin" at bounding box center [272, 80] width 44 height 11
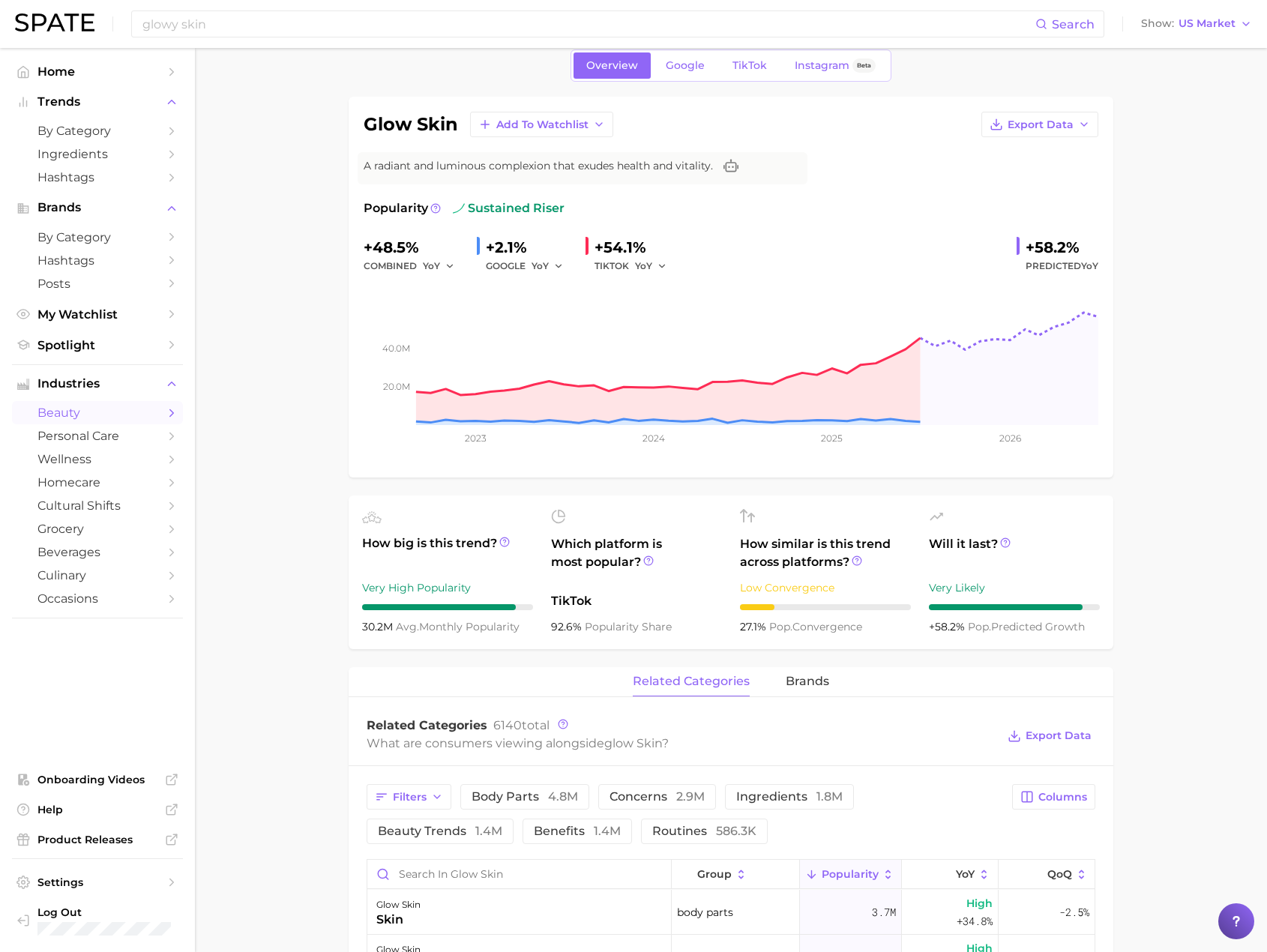
scroll to position [75, 0]
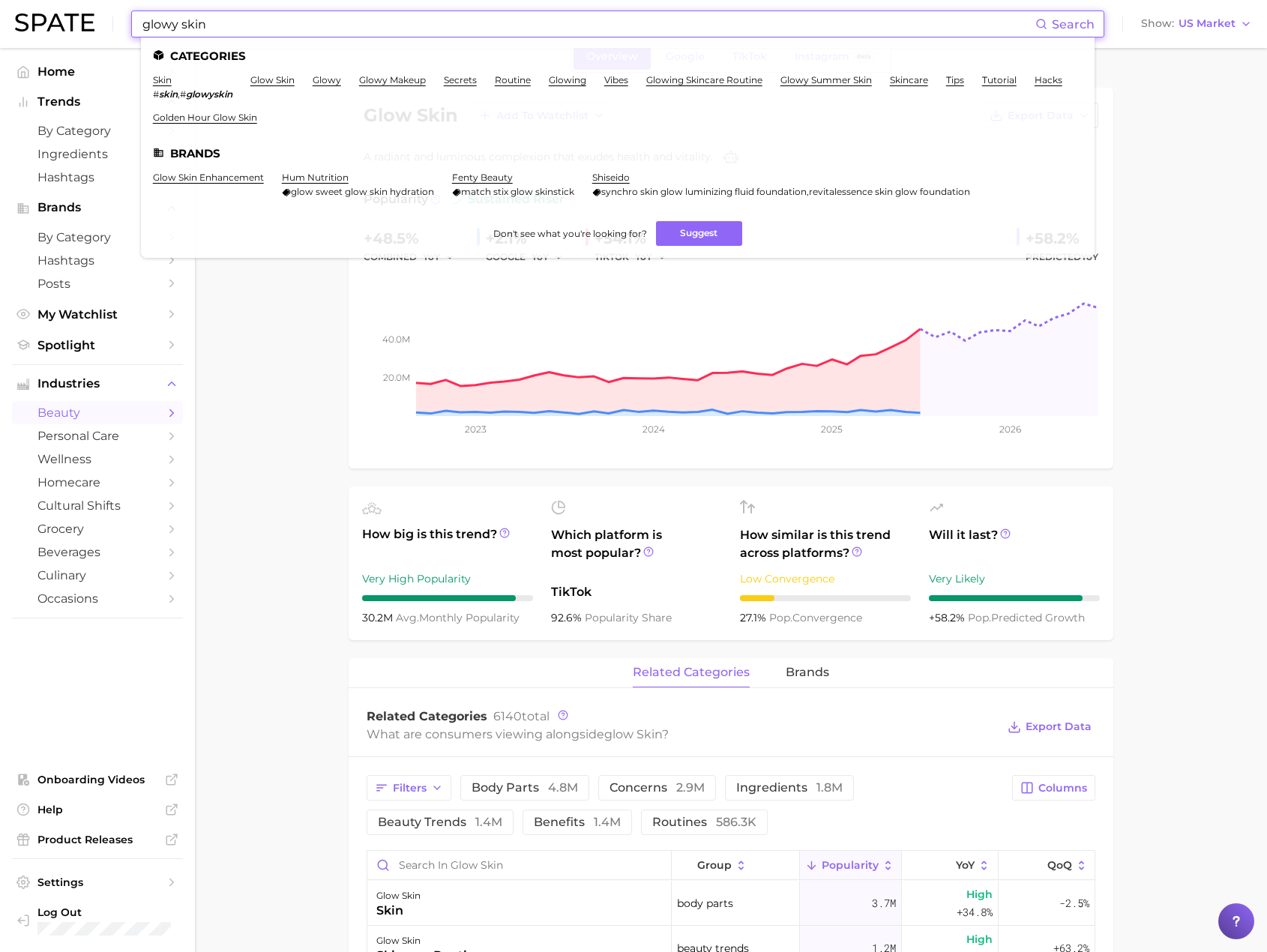
click at [349, 28] on input "glowy skin" at bounding box center [588, 24] width 895 height 26
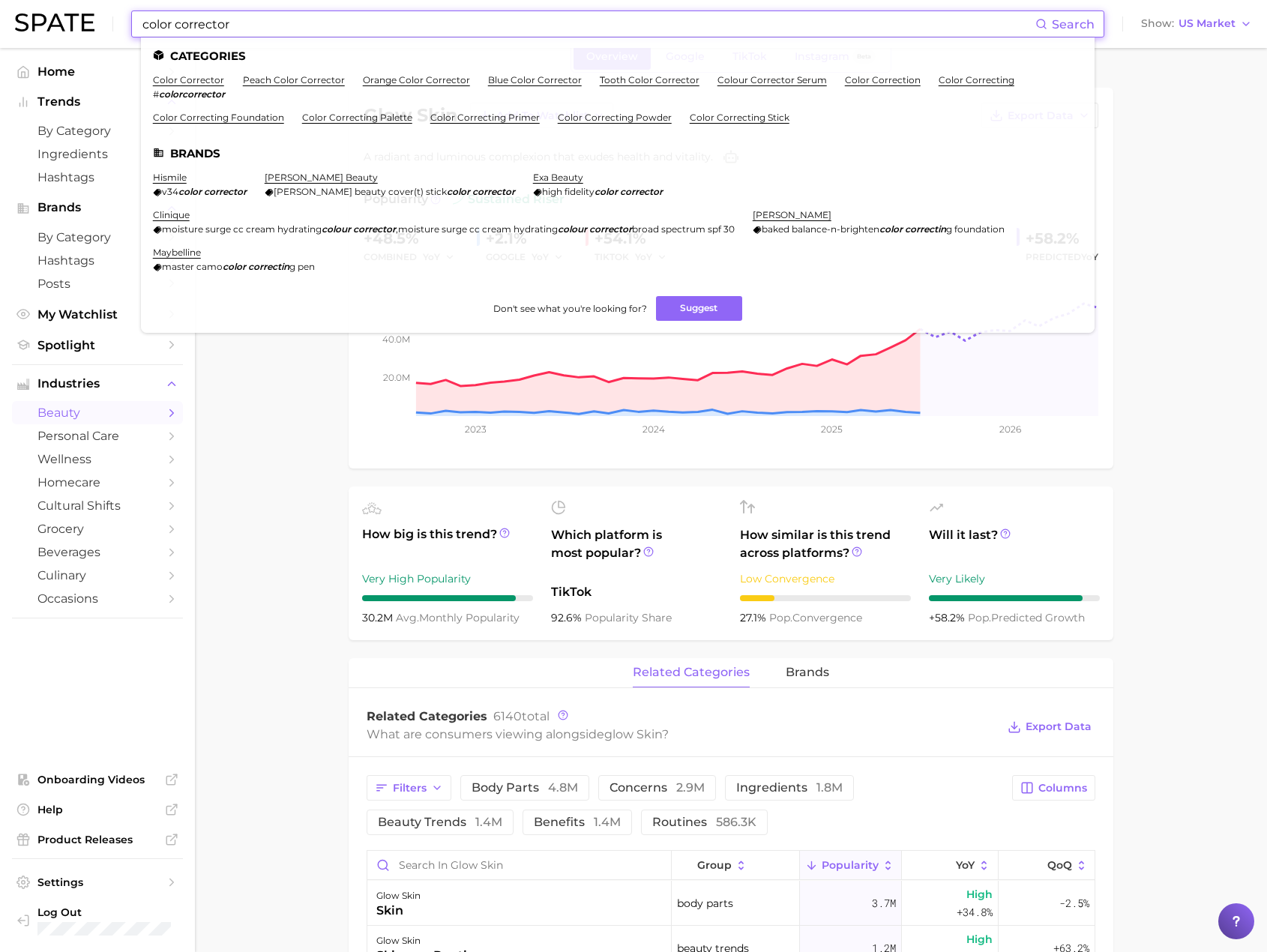
click at [202, 85] on li "color corrector # colorcorrector" at bounding box center [189, 87] width 72 height 26
click at [201, 81] on link "color corrector" at bounding box center [189, 80] width 71 height 11
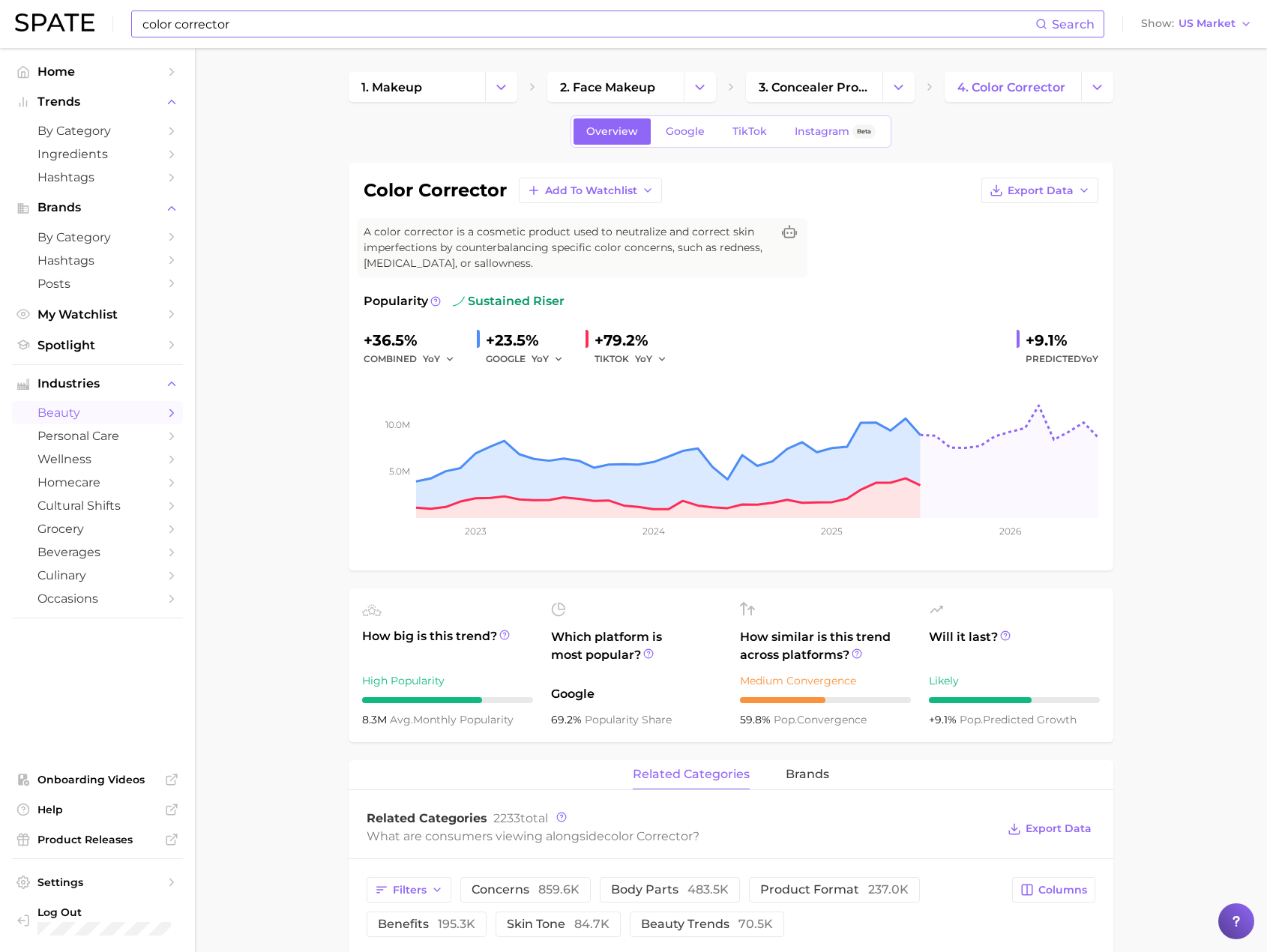
click at [672, 23] on input "color corrector" at bounding box center [588, 24] width 895 height 26
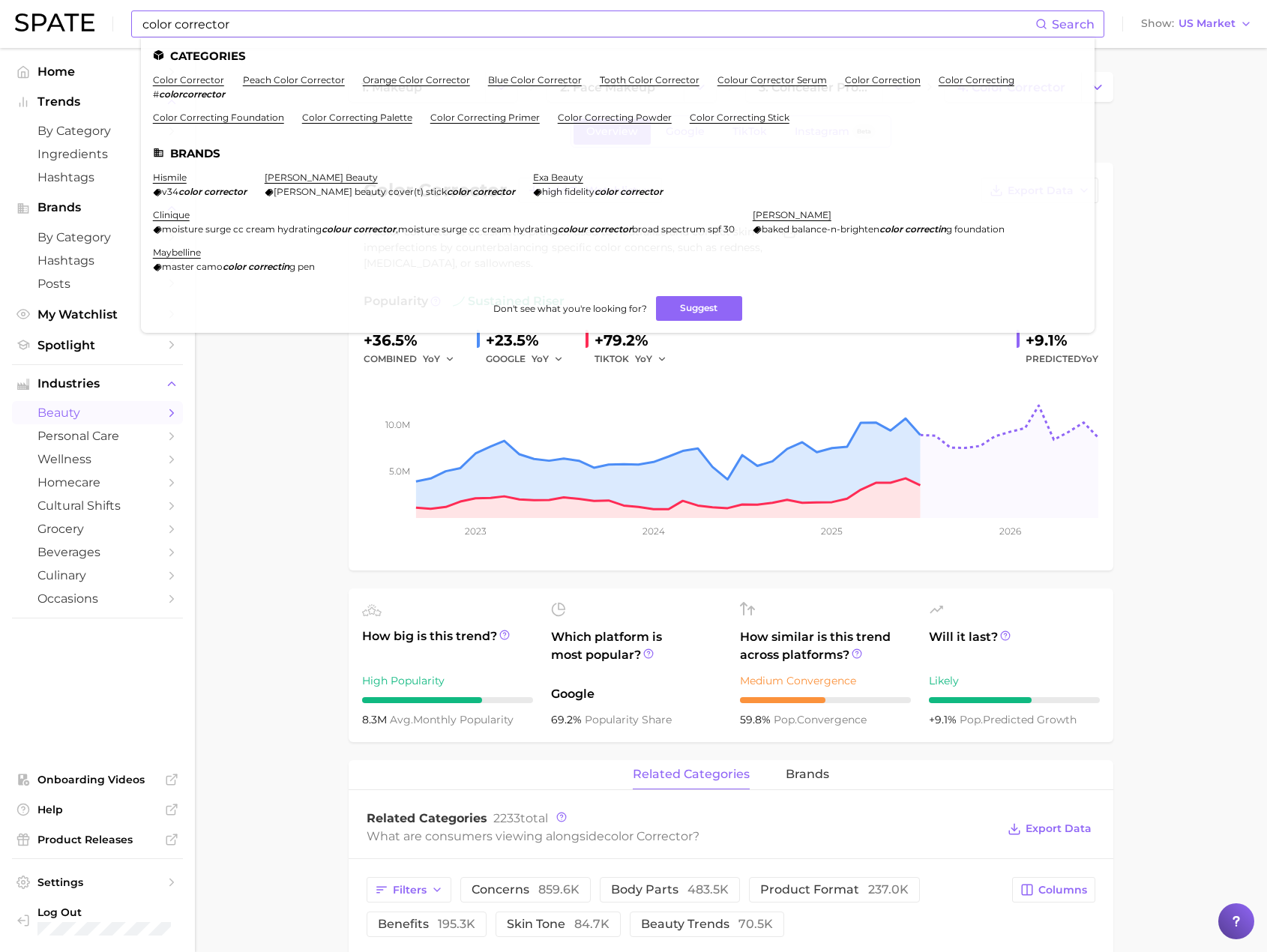
click at [294, 26] on input "color corrector" at bounding box center [588, 24] width 895 height 26
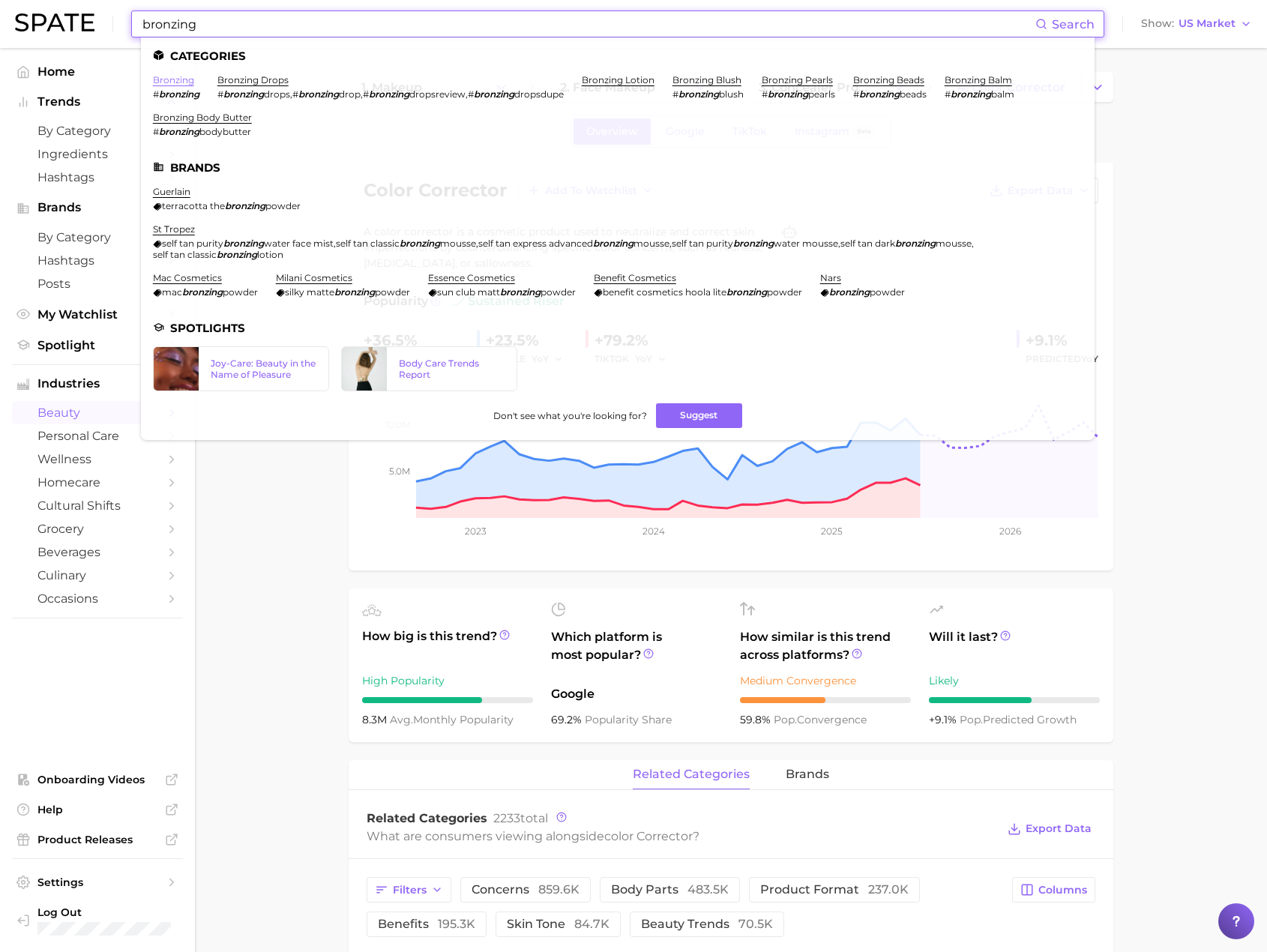
type input "bronzing"
click at [182, 77] on link "bronzing" at bounding box center [173, 80] width 41 height 11
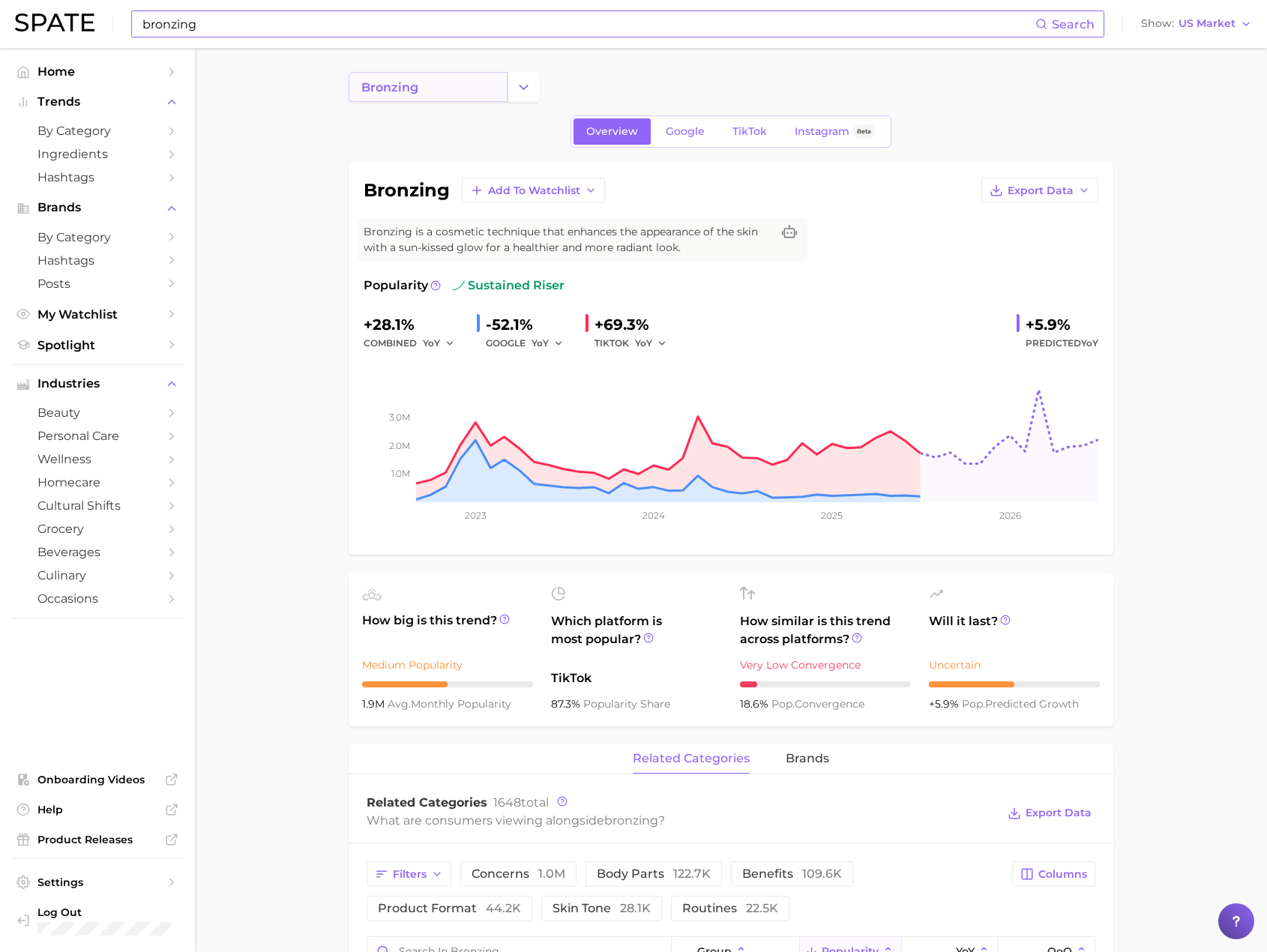
click at [438, 81] on link "bronzing" at bounding box center [427, 86] width 159 height 30
click at [441, 38] on div "Search Show US Market" at bounding box center [634, 24] width 1237 height 48
click at [441, 28] on input at bounding box center [588, 24] width 895 height 26
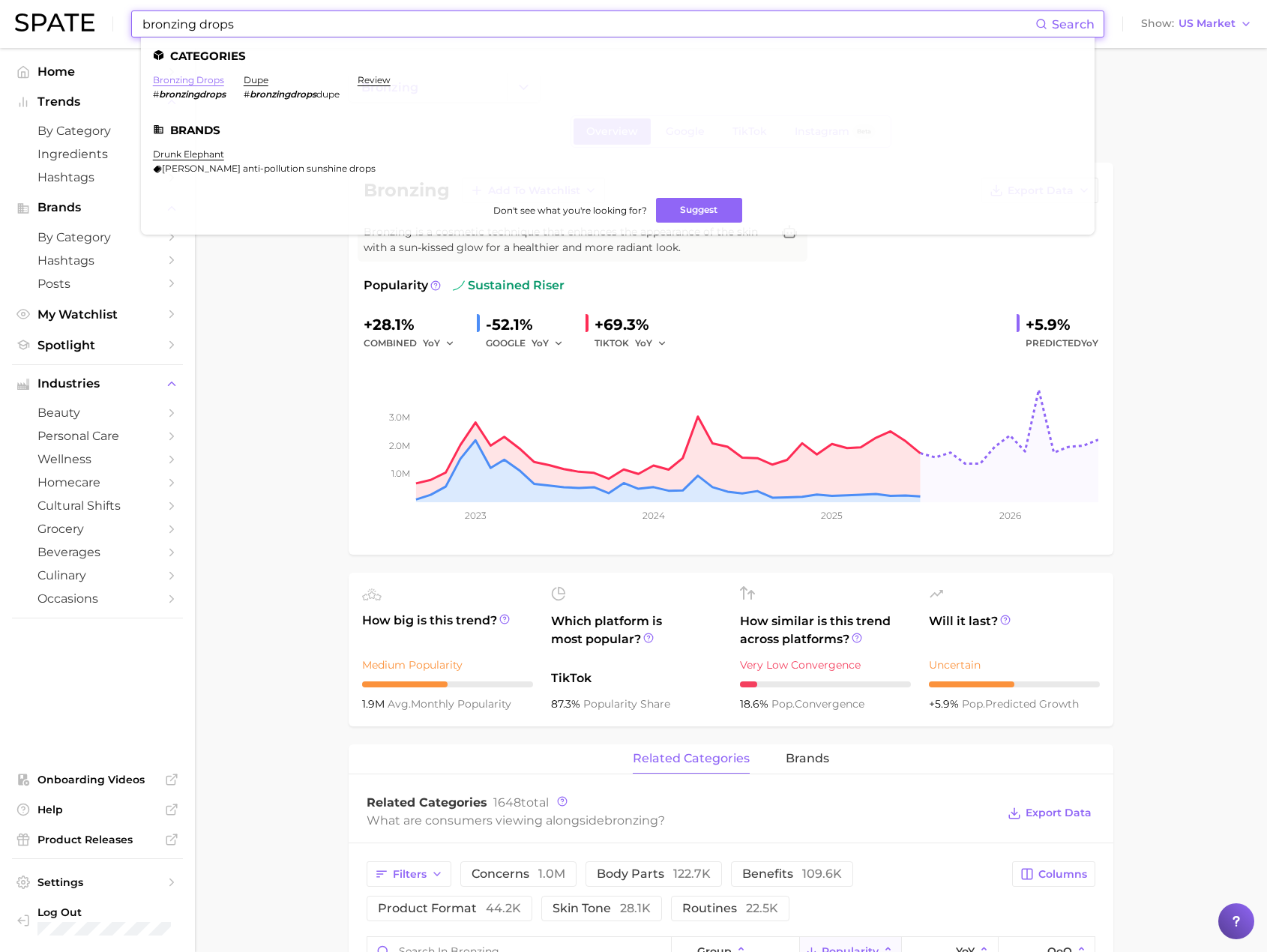
type input "bronzing drops"
click at [214, 81] on link "bronzing drops" at bounding box center [189, 80] width 71 height 11
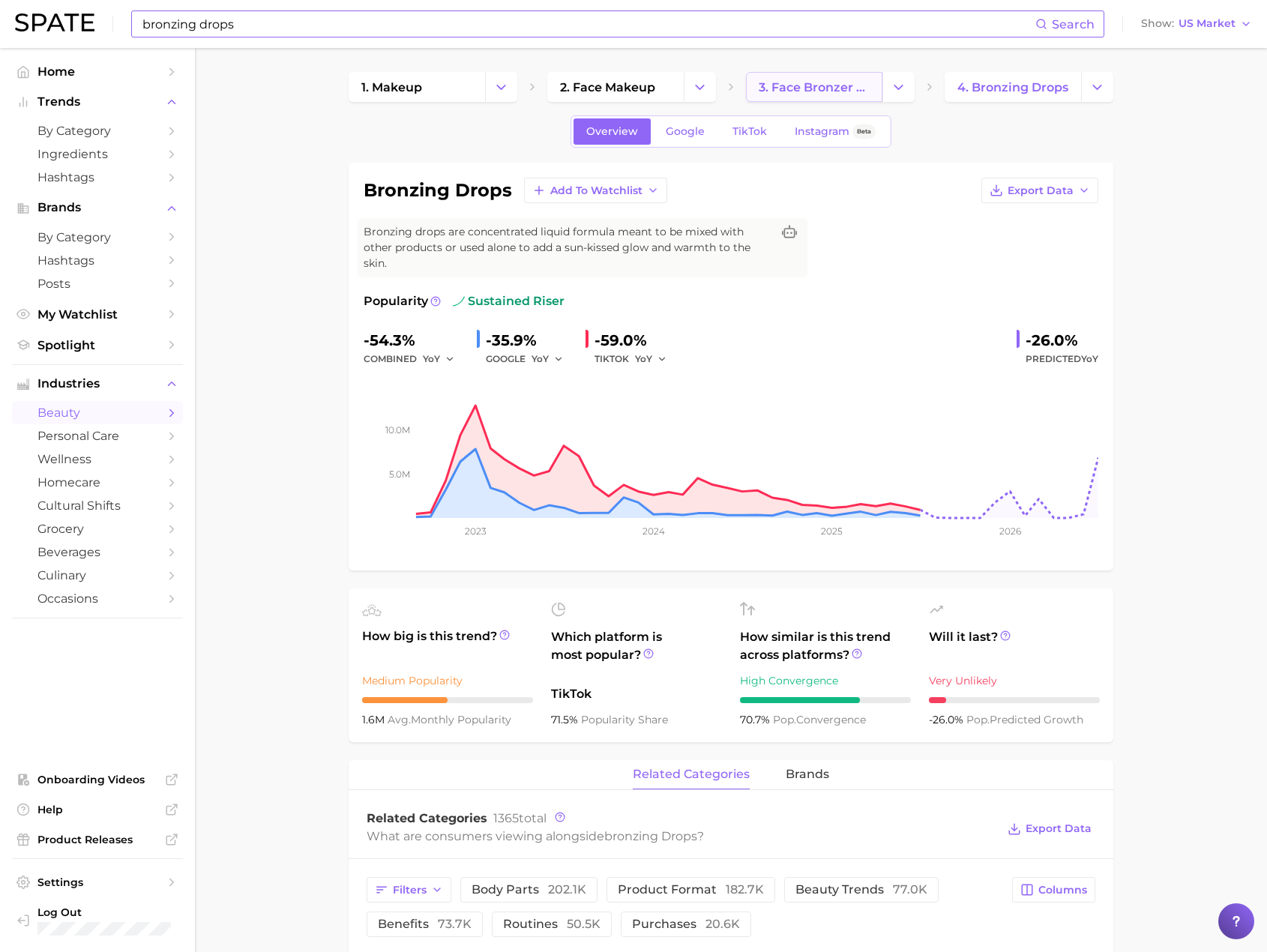
click at [841, 91] on span "3. face bronzer products" at bounding box center [814, 88] width 111 height 15
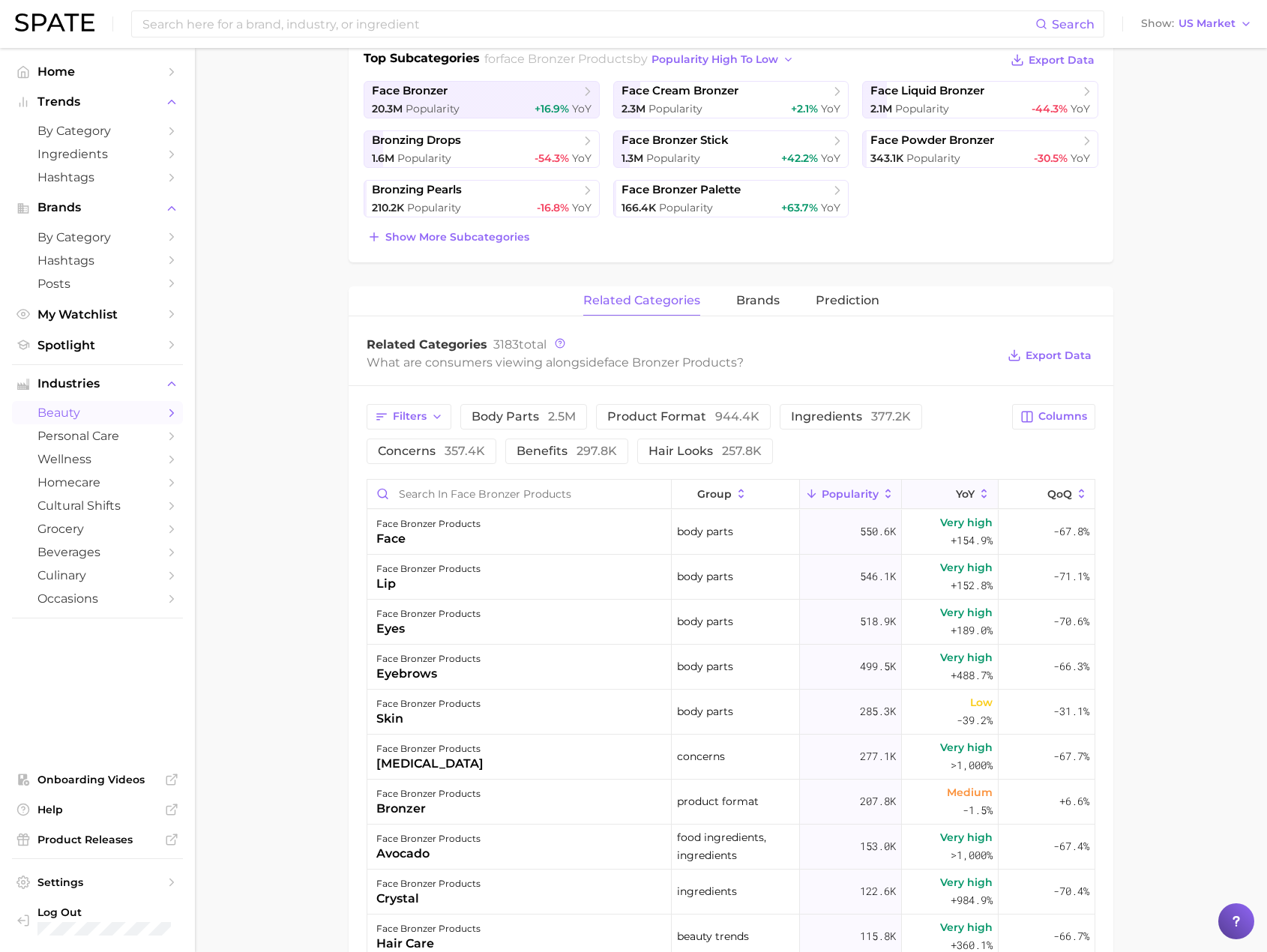
scroll to position [375, 0]
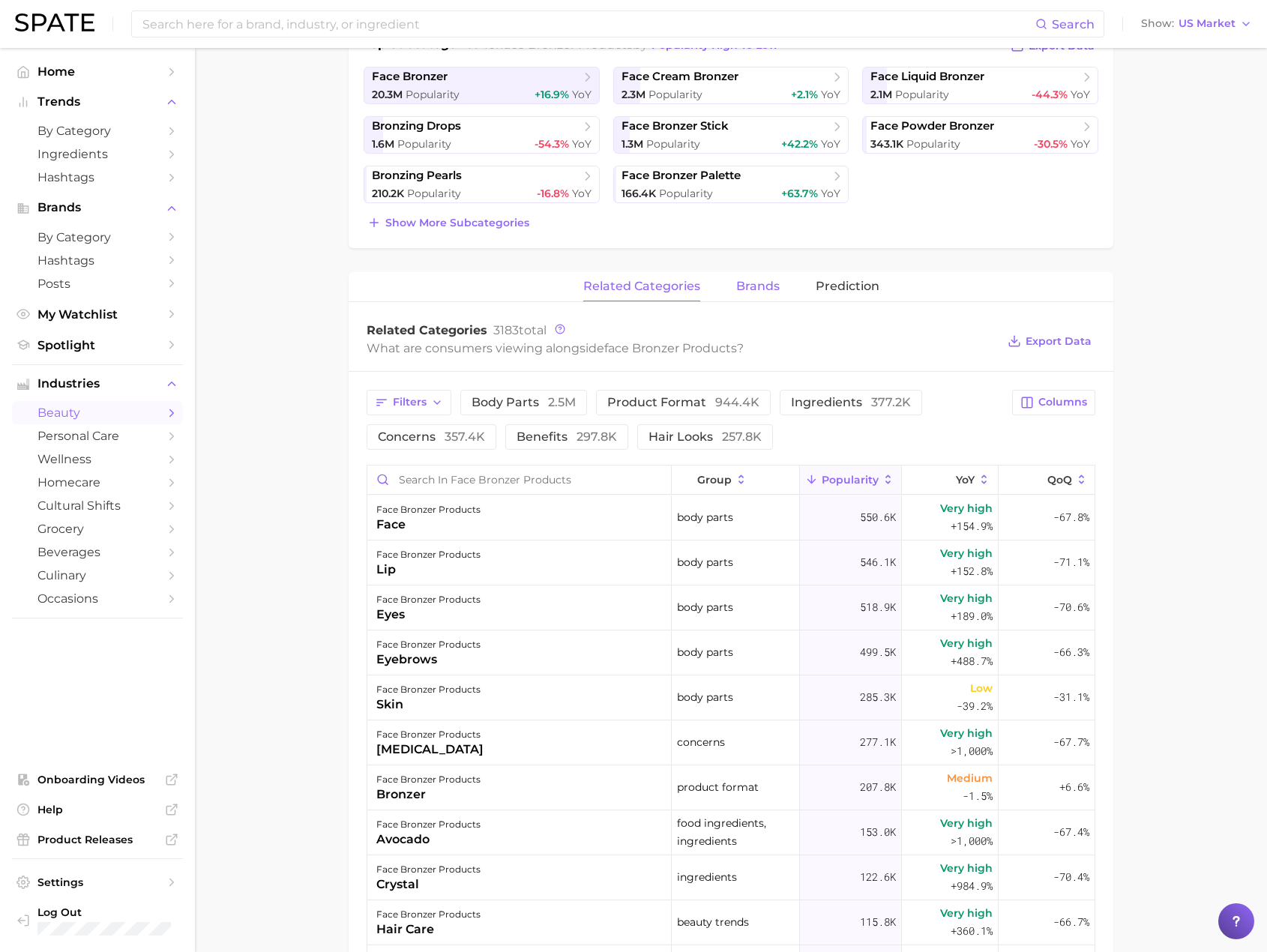
click at [755, 291] on span "brands" at bounding box center [758, 286] width 44 height 14
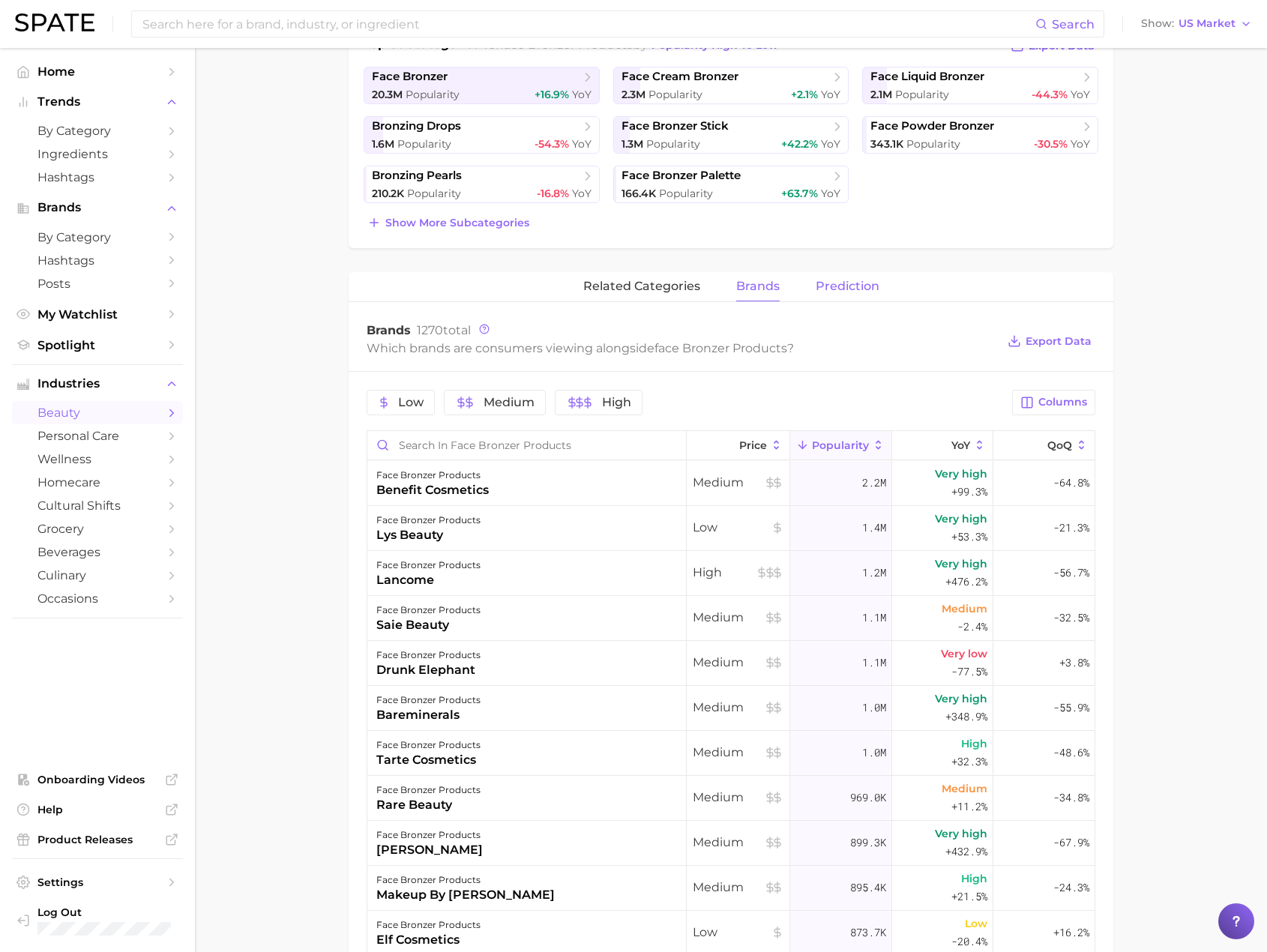
click at [829, 287] on span "Prediction" at bounding box center [847, 286] width 64 height 14
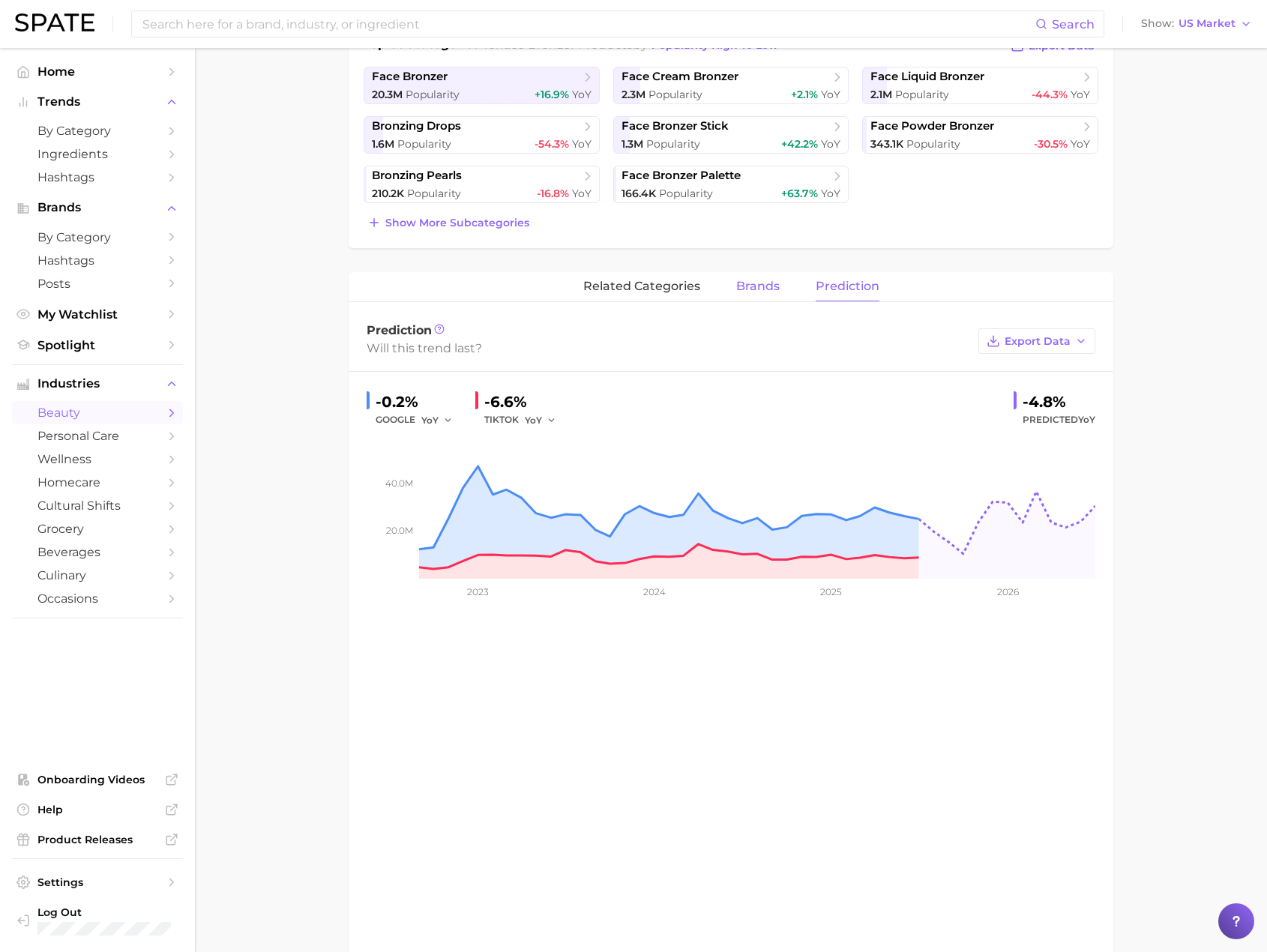
click at [765, 290] on span "brands" at bounding box center [758, 286] width 44 height 14
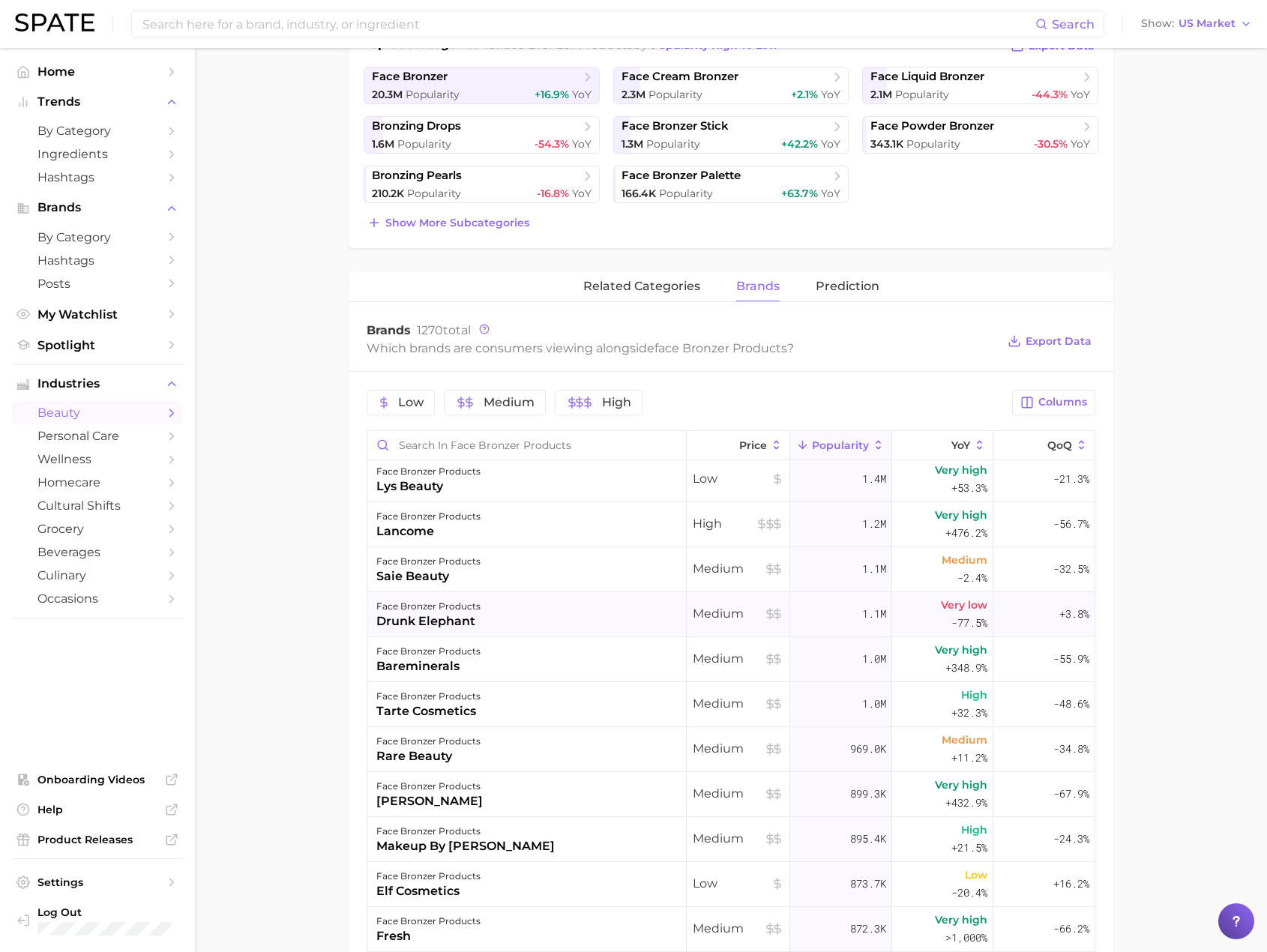
scroll to position [75, 0]
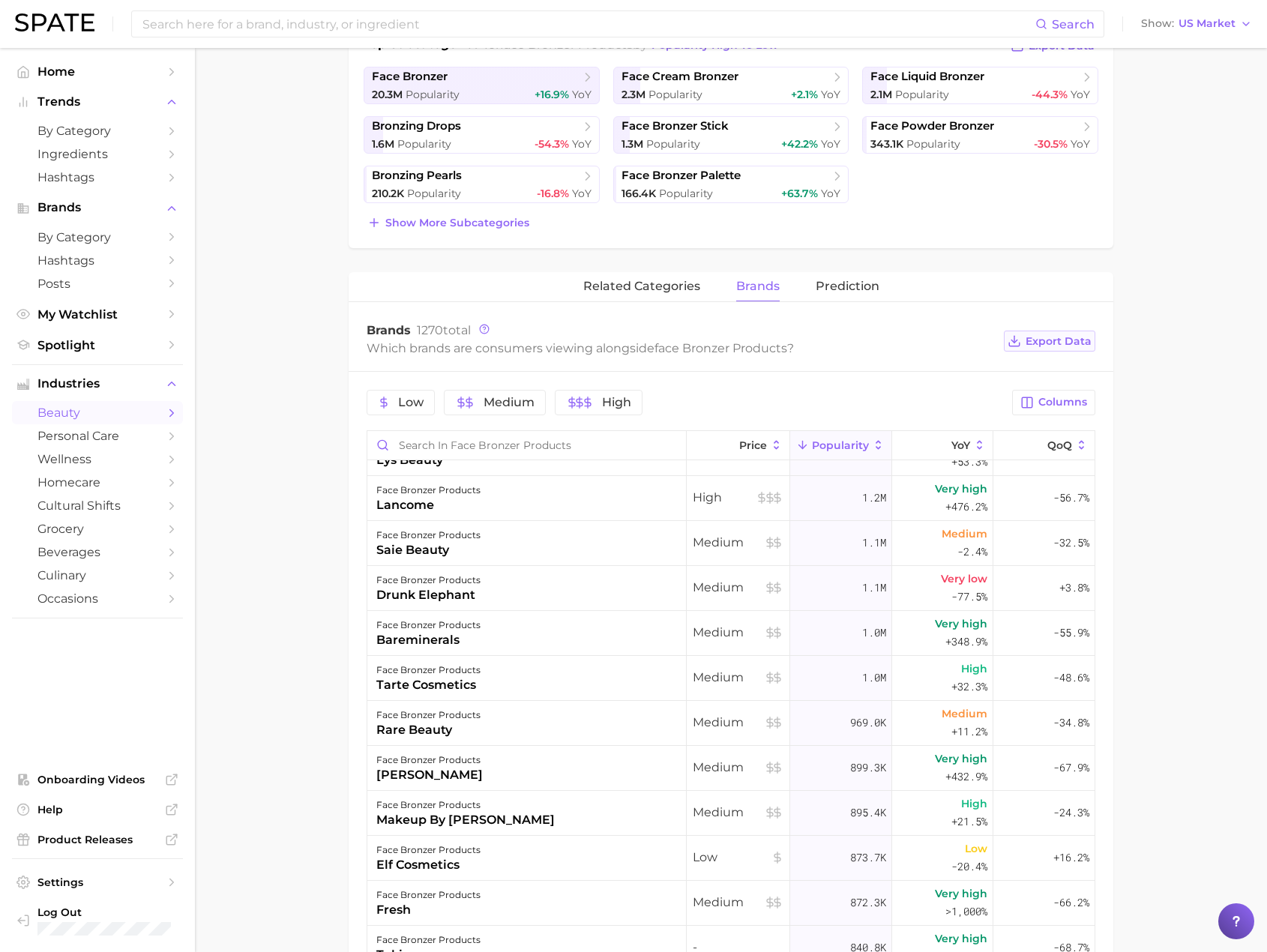
click at [1057, 347] on span "Export Data" at bounding box center [1058, 342] width 66 height 13
click at [220, 294] on main "1. makeup 2. face makeup 3. face bronzer products 4. Subcategory Overview Googl…" at bounding box center [731, 574] width 1072 height 1802
click at [1053, 400] on span "Columns" at bounding box center [1062, 402] width 48 height 13
click at [925, 546] on button "MoM" at bounding box center [975, 557] width 240 height 26
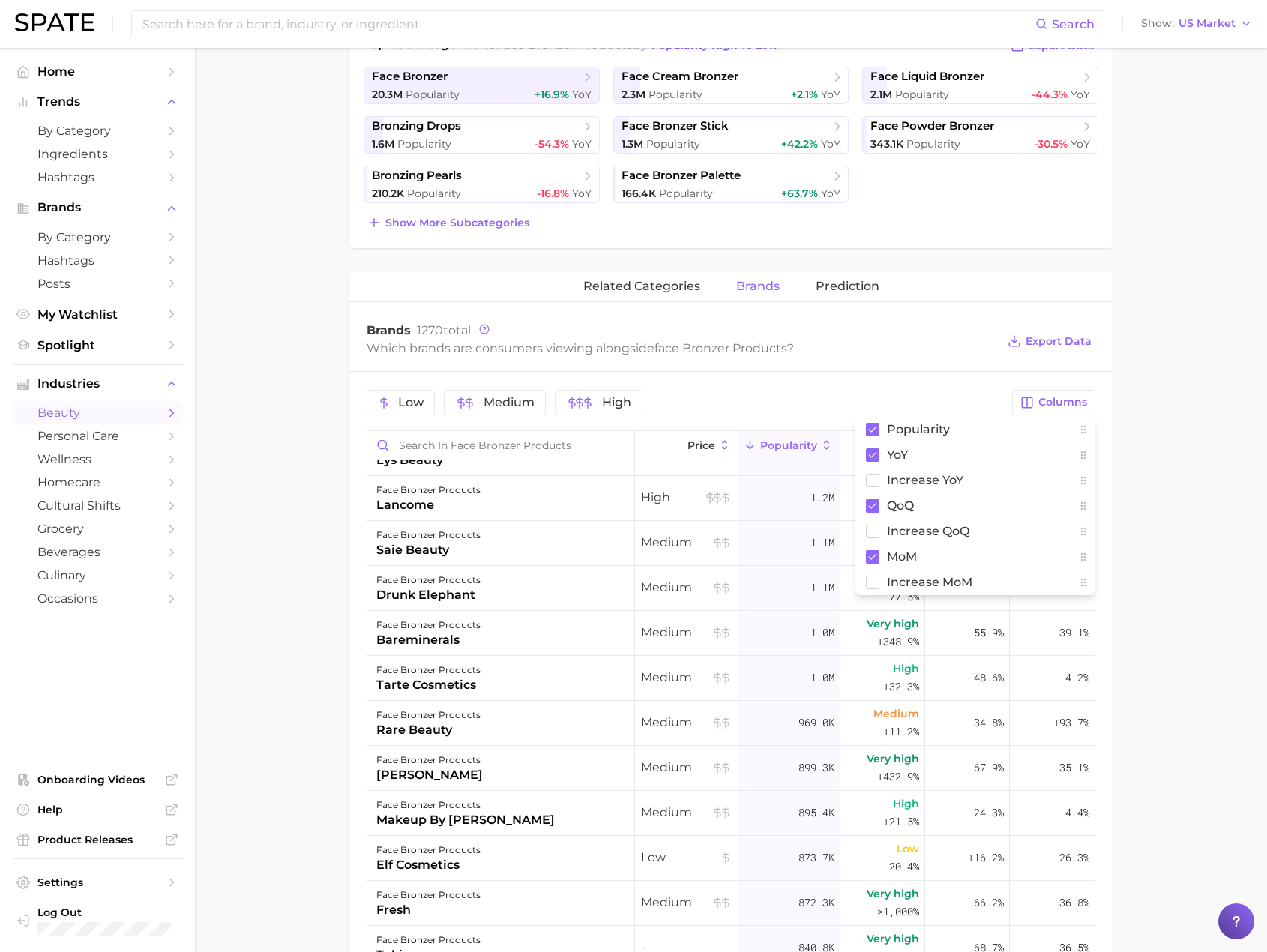
click at [1141, 447] on main "1. makeup 2. face makeup 3. face bronzer products 4. Subcategory Overview Googl…" at bounding box center [731, 574] width 1072 height 1802
click at [440, 264] on div "face bronzer products Popularity 25.6m YoY -2.5% cluster sustained riser Face b…" at bounding box center [730, 594] width 765 height 1613
click at [1156, 124] on main "1. makeup 2. face makeup 3. face bronzer products 4. Subcategory Overview Googl…" at bounding box center [731, 574] width 1072 height 1802
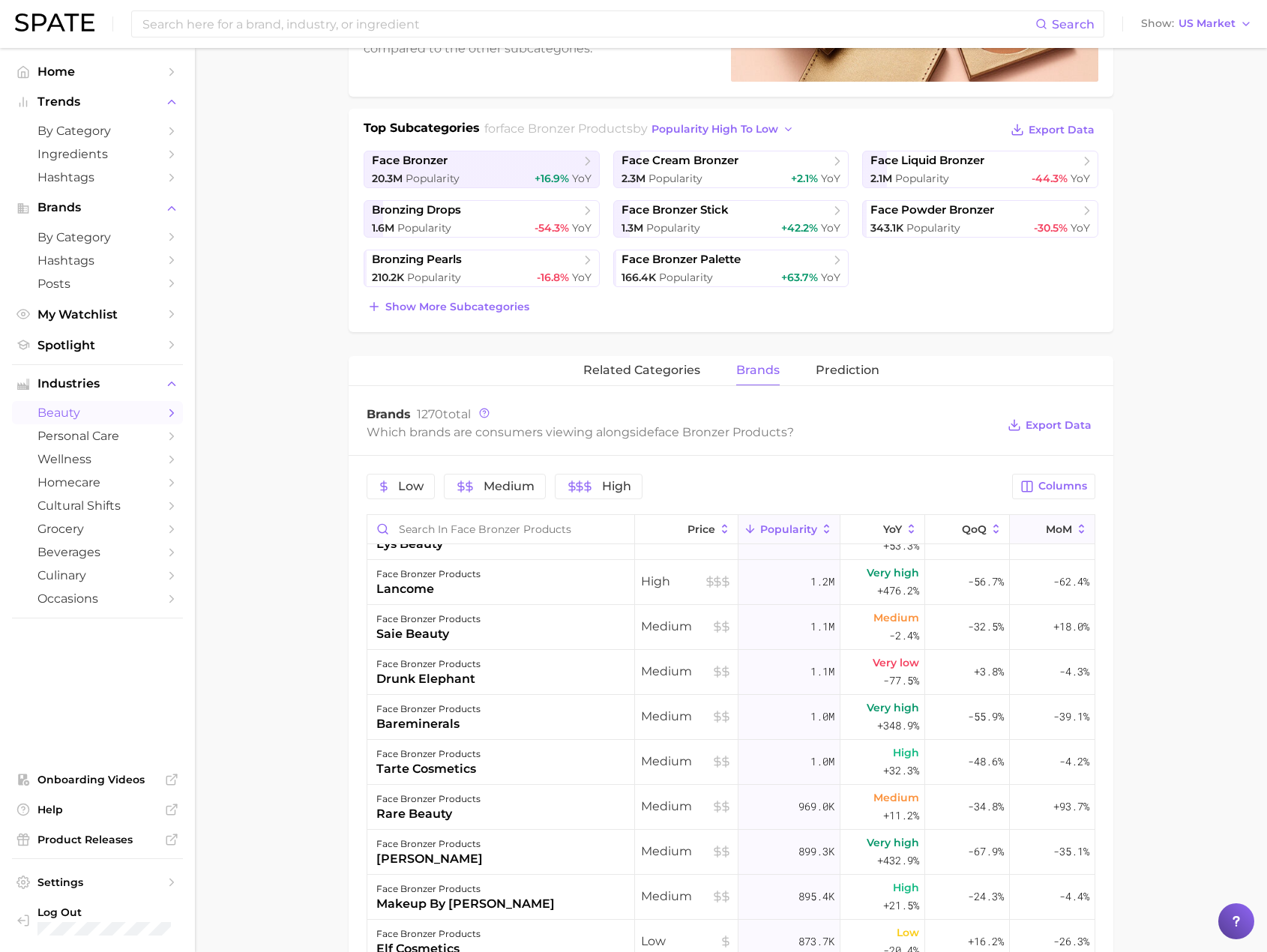
scroll to position [300, 0]
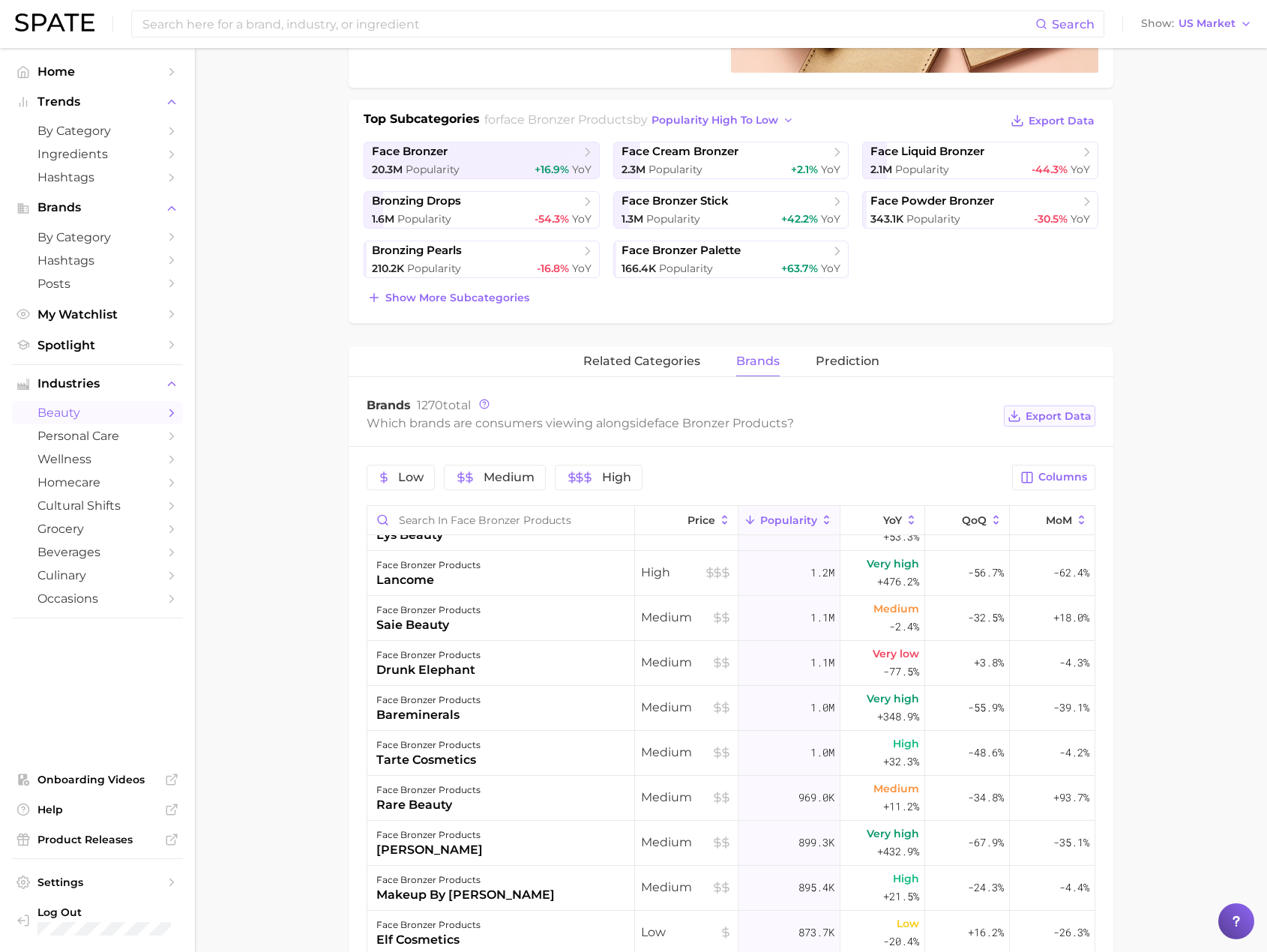
click at [1072, 413] on span "Export Data" at bounding box center [1058, 417] width 66 height 13
click at [284, 693] on main "1. makeup 2. face makeup 3. face bronzer products 4. Subcategory Overview Googl…" at bounding box center [731, 650] width 1072 height 1802
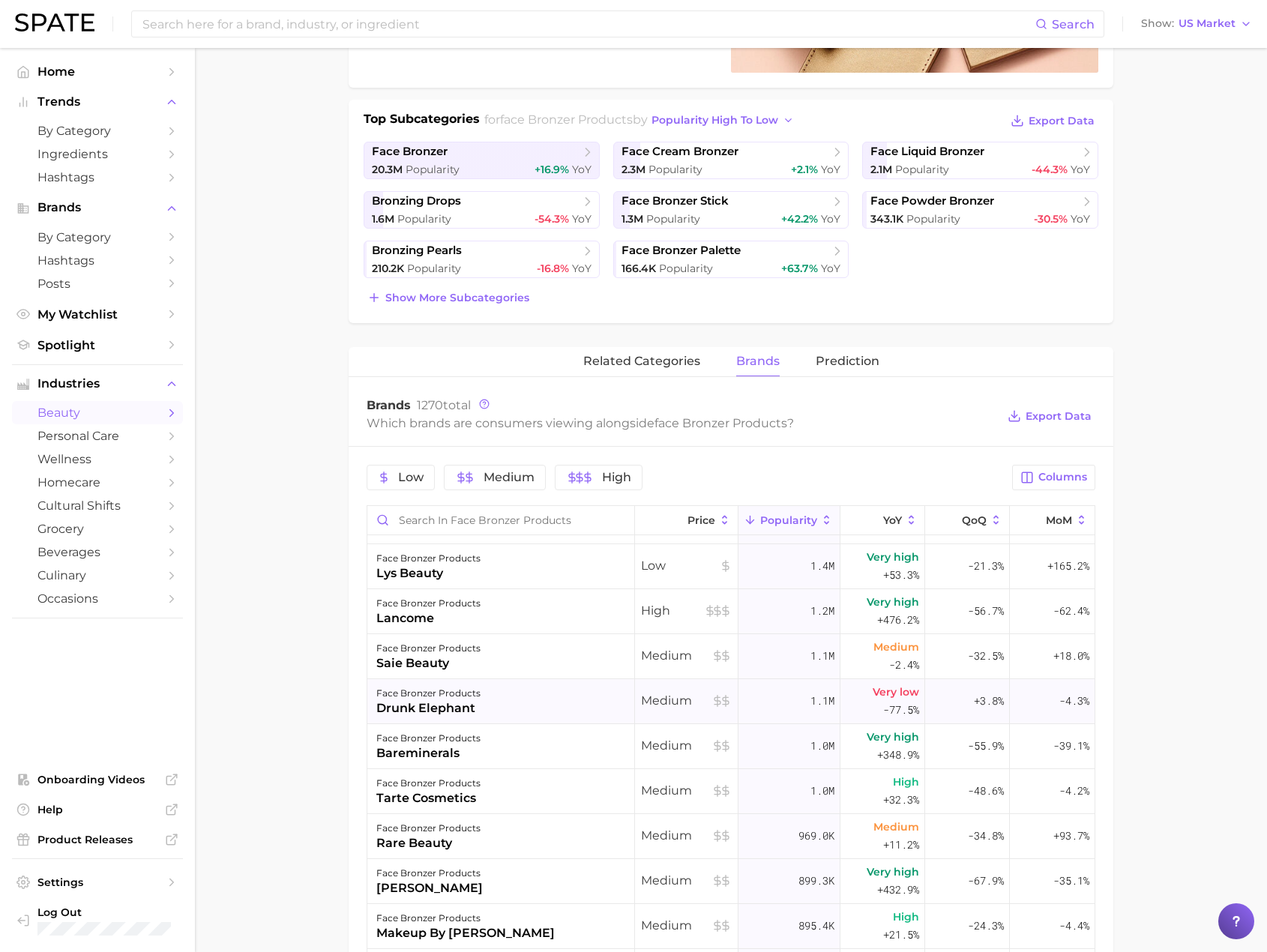
scroll to position [0, 0]
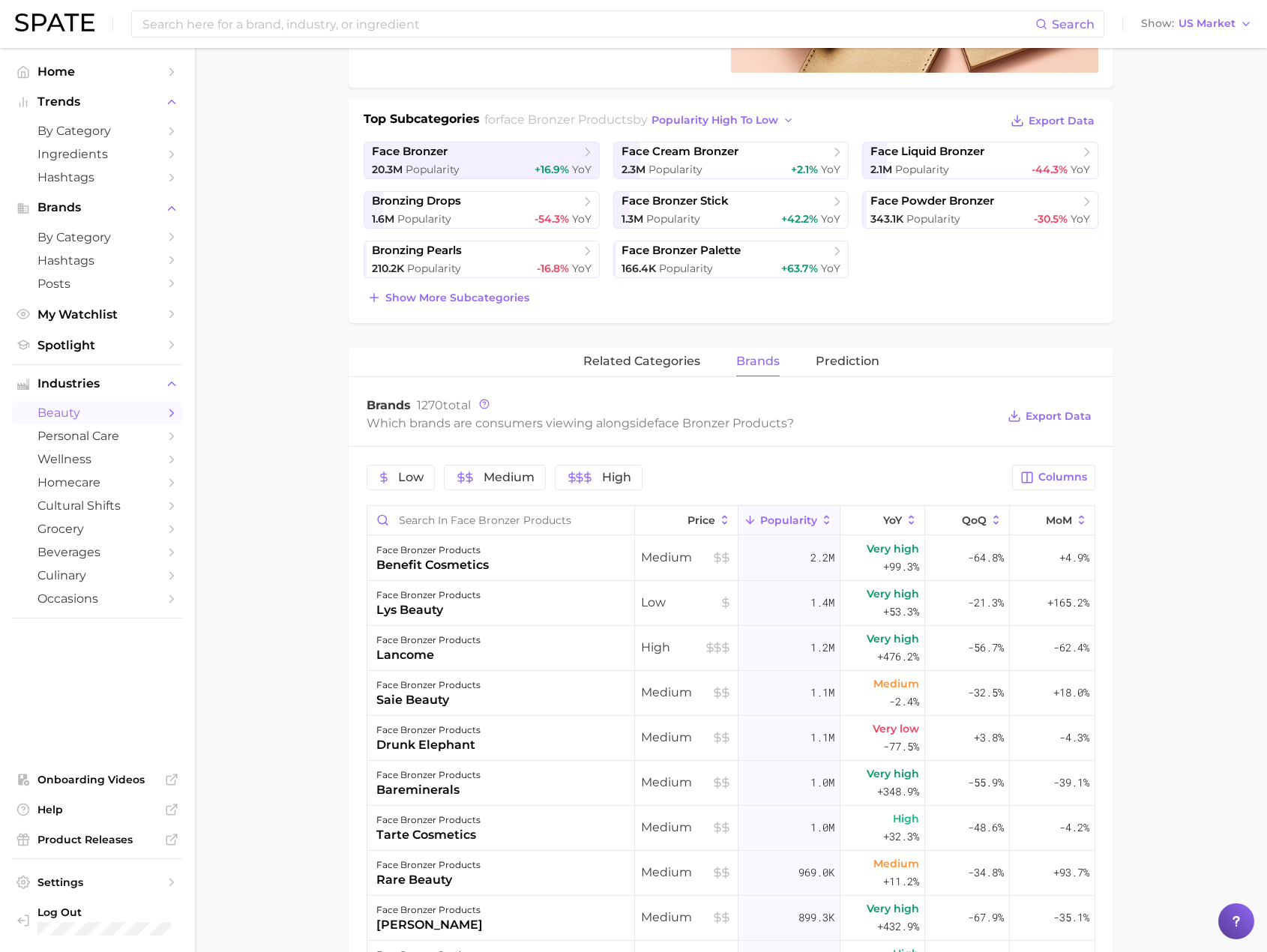
click at [222, 316] on main "1. makeup 2. face makeup 3. face bronzer products 4. Subcategory Overview Googl…" at bounding box center [731, 650] width 1072 height 1802
drag, startPoint x: 246, startPoint y: 169, endPoint x: 492, endPoint y: 42, distance: 276.8
click at [246, 169] on main "1. makeup 2. face makeup 3. face bronzer products 4. Subcategory Overview Googl…" at bounding box center [731, 650] width 1072 height 1802
drag, startPoint x: 245, startPoint y: 225, endPoint x: 581, endPoint y: 39, distance: 384.0
click at [245, 225] on main "1. makeup 2. face makeup 3. face bronzer products 4. Subcategory Overview Googl…" at bounding box center [731, 650] width 1072 height 1802
